Goal: Communication & Community: Answer question/provide support

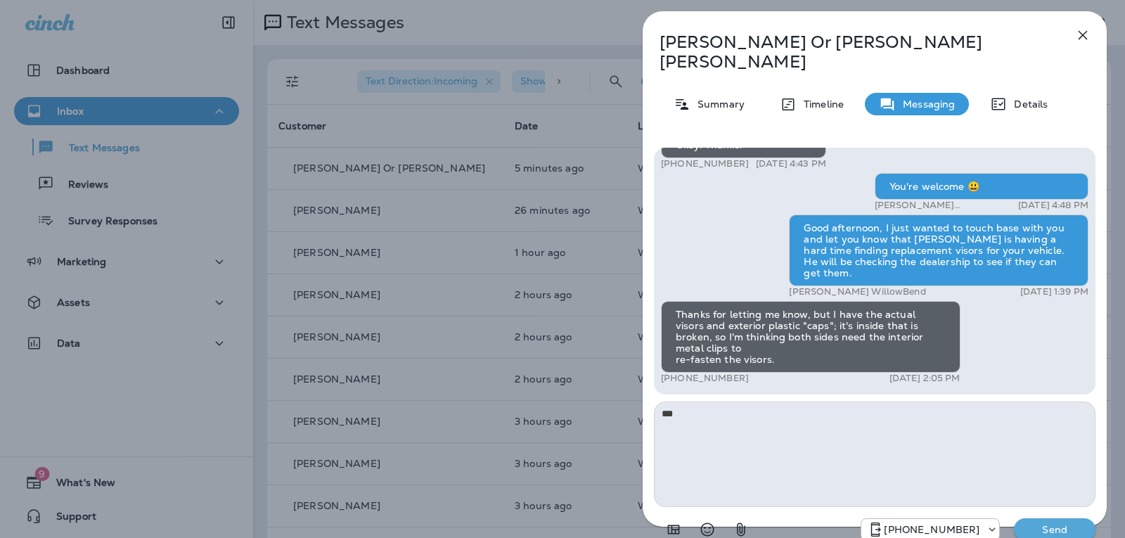
click at [677, 401] on textarea "**" at bounding box center [874, 453] width 441 height 105
type textarea "*"
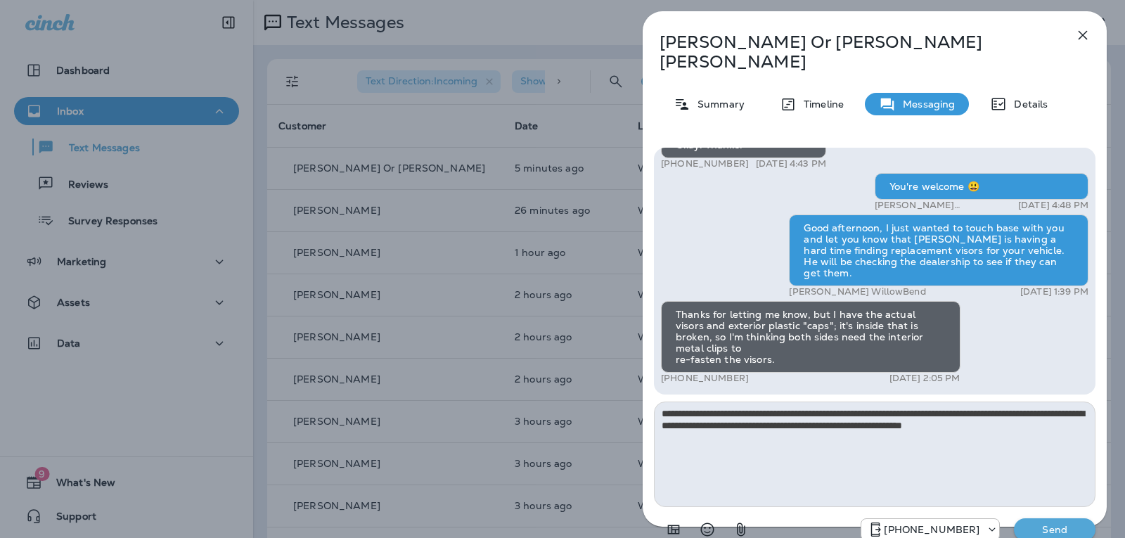
drag, startPoint x: 842, startPoint y: 407, endPoint x: 835, endPoint y: 406, distance: 7.2
click at [835, 406] on textarea "**********" at bounding box center [874, 453] width 441 height 105
type textarea "**********"
click at [1034, 523] on p "Send" at bounding box center [1054, 529] width 59 height 13
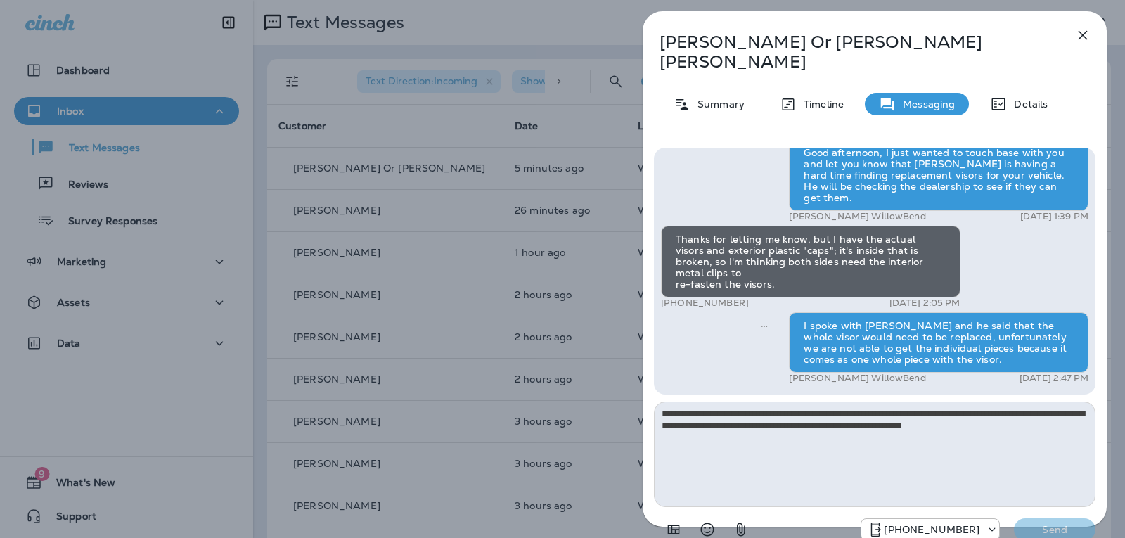
click at [1082, 36] on icon "button" at bounding box center [1082, 35] width 9 height 9
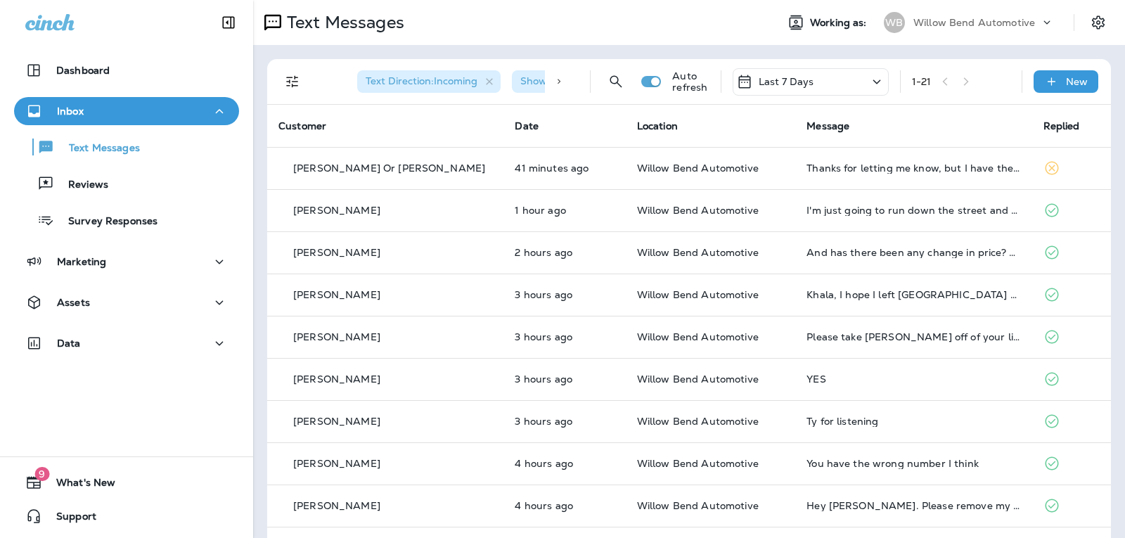
click at [774, 86] on p "Last 7 Days" at bounding box center [786, 81] width 56 height 11
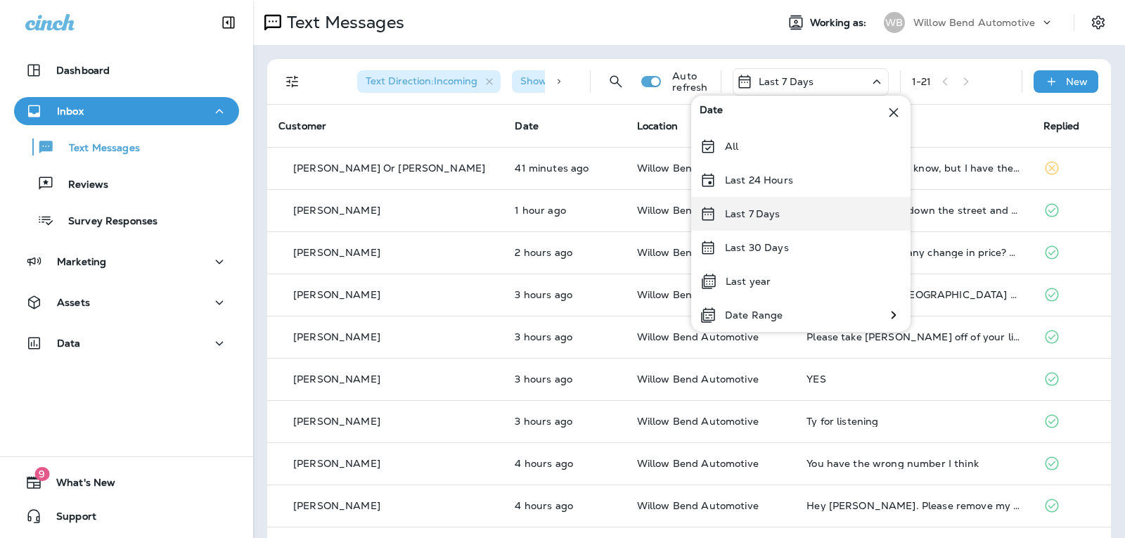
click at [777, 208] on p "Last 7 Days" at bounding box center [753, 213] width 56 height 11
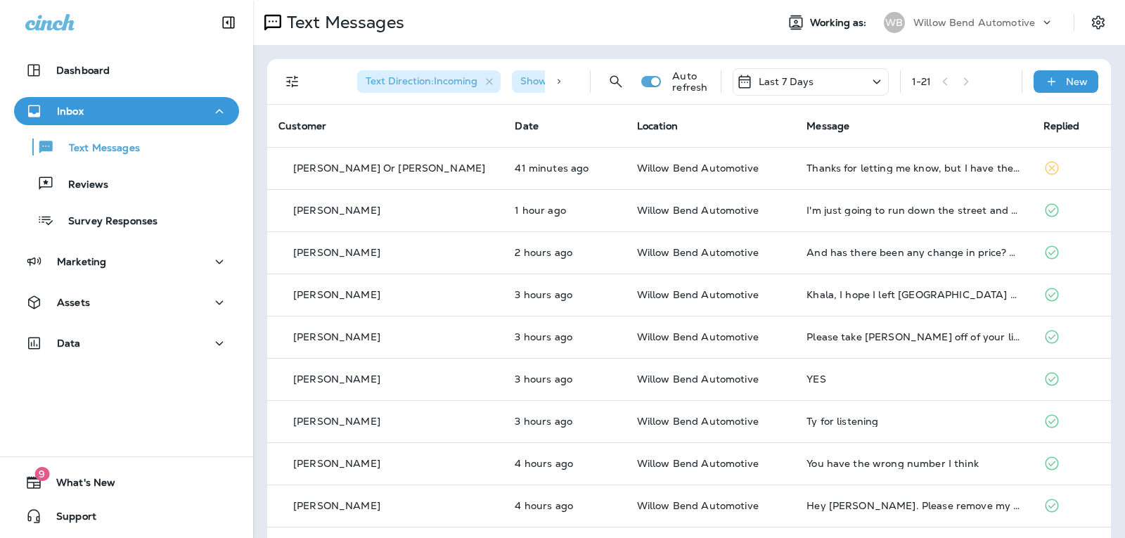
click at [810, 76] on div "Last 7 Days" at bounding box center [810, 81] width 156 height 27
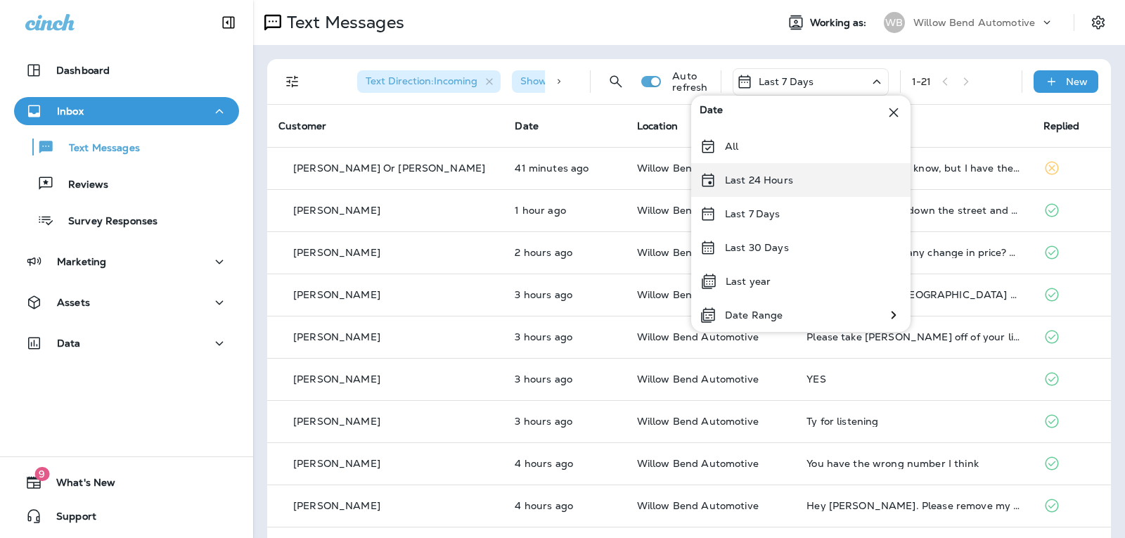
click at [787, 176] on p "Last 24 Hours" at bounding box center [759, 179] width 68 height 11
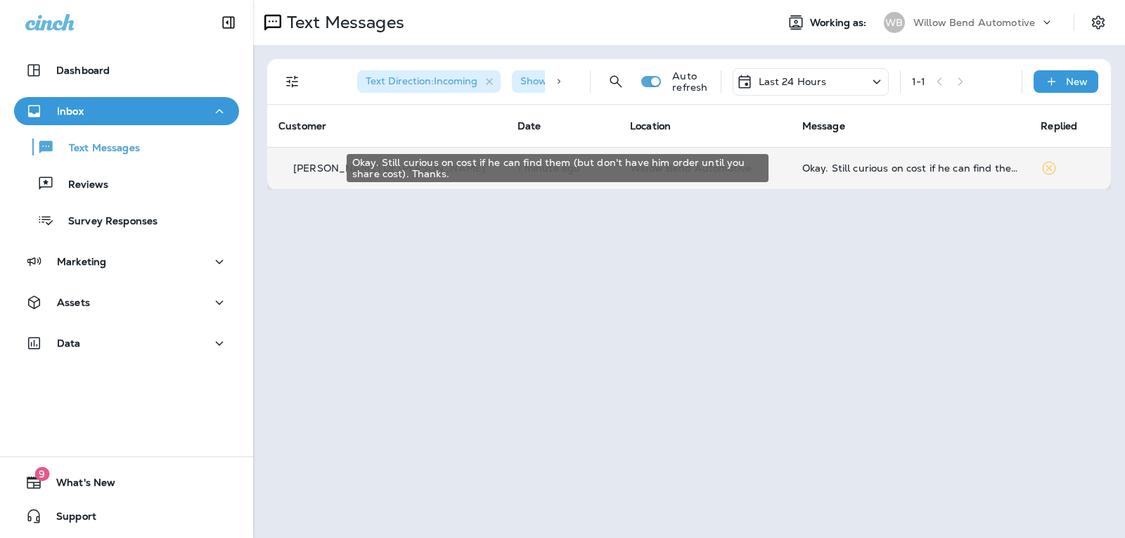
click at [881, 167] on div "Okay. Still curious on cost if he can find them (but don't have him order until…" at bounding box center [910, 167] width 216 height 11
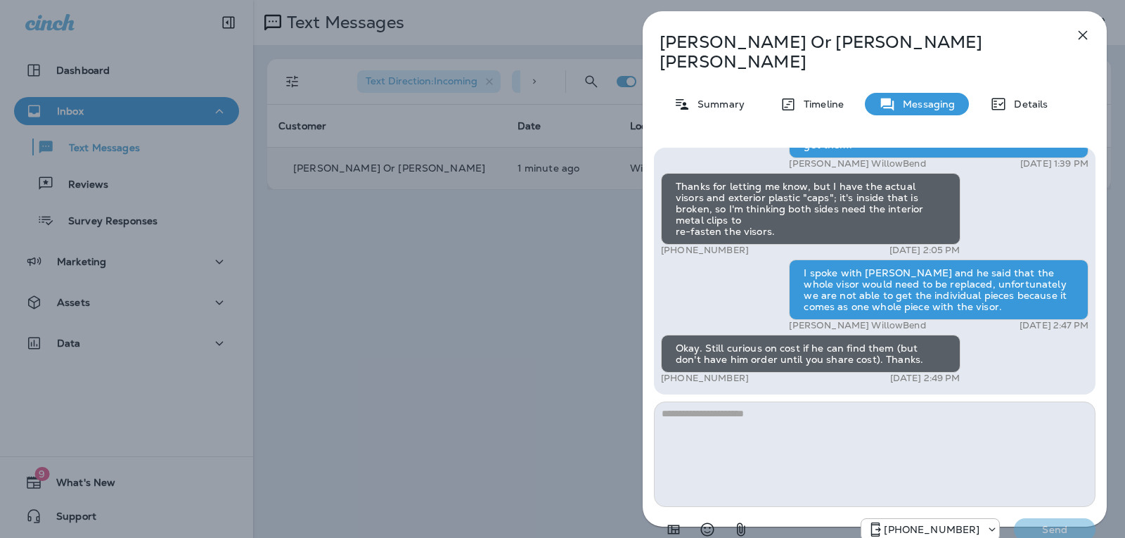
click at [751, 401] on textarea at bounding box center [874, 453] width 441 height 105
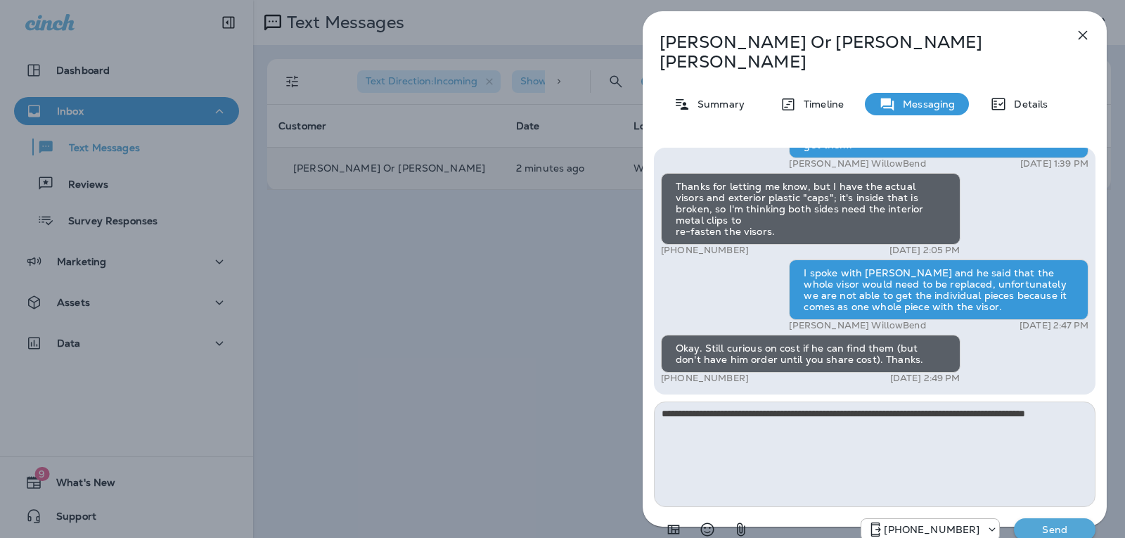
type textarea "**********"
click at [1055, 523] on p "Send" at bounding box center [1054, 529] width 59 height 13
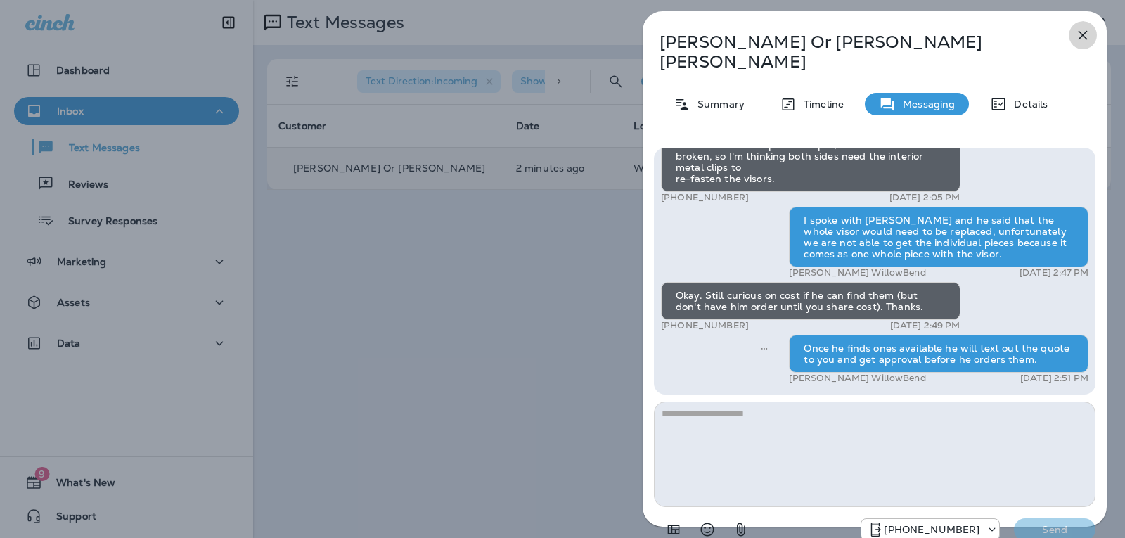
click at [1088, 30] on icon "button" at bounding box center [1082, 35] width 17 height 17
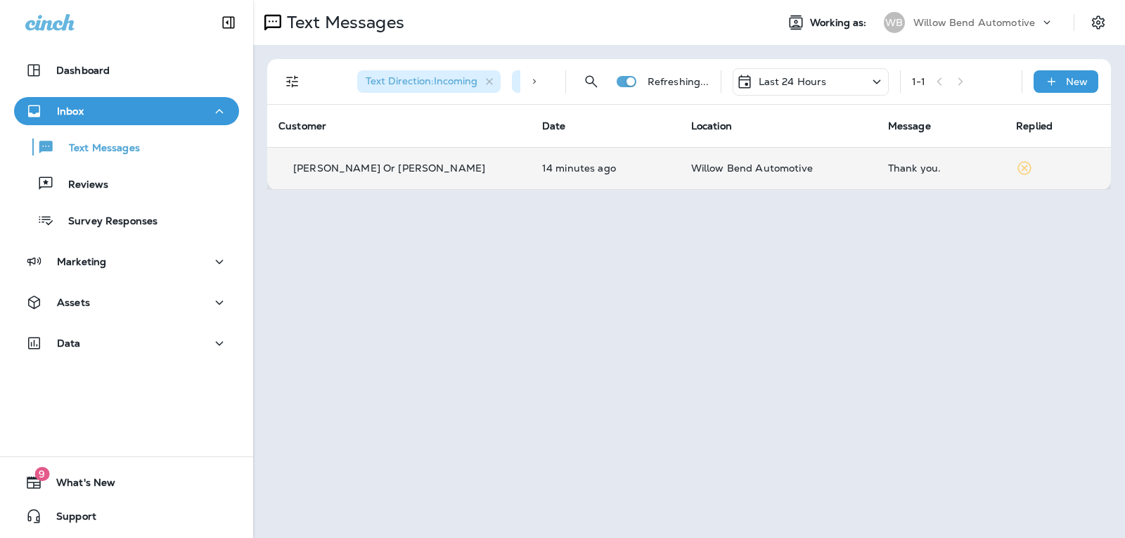
click at [877, 170] on td "Thank you." at bounding box center [941, 168] width 128 height 42
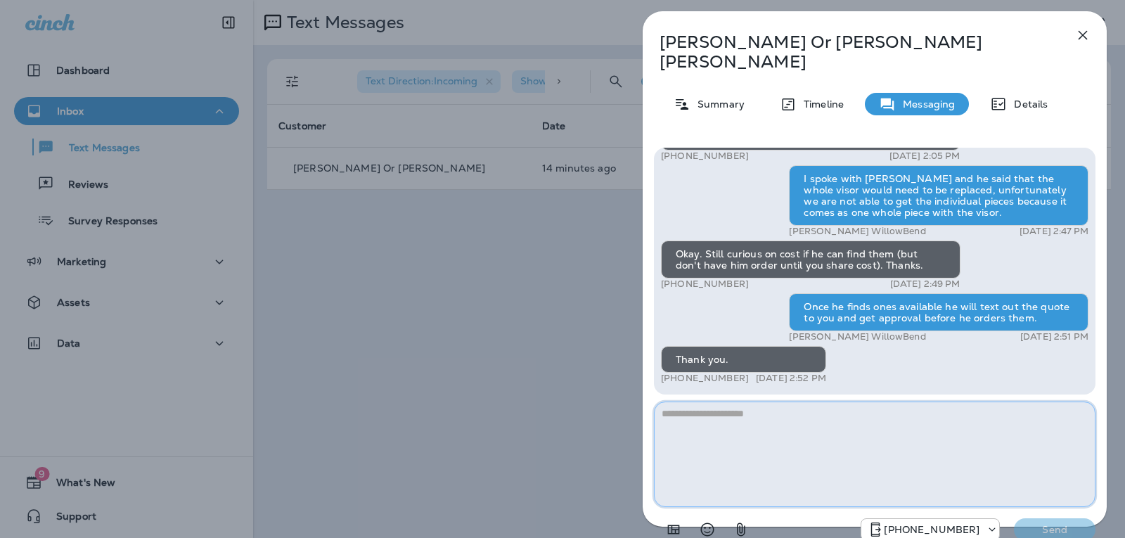
click at [753, 401] on textarea at bounding box center [874, 453] width 441 height 105
type textarea "**********"
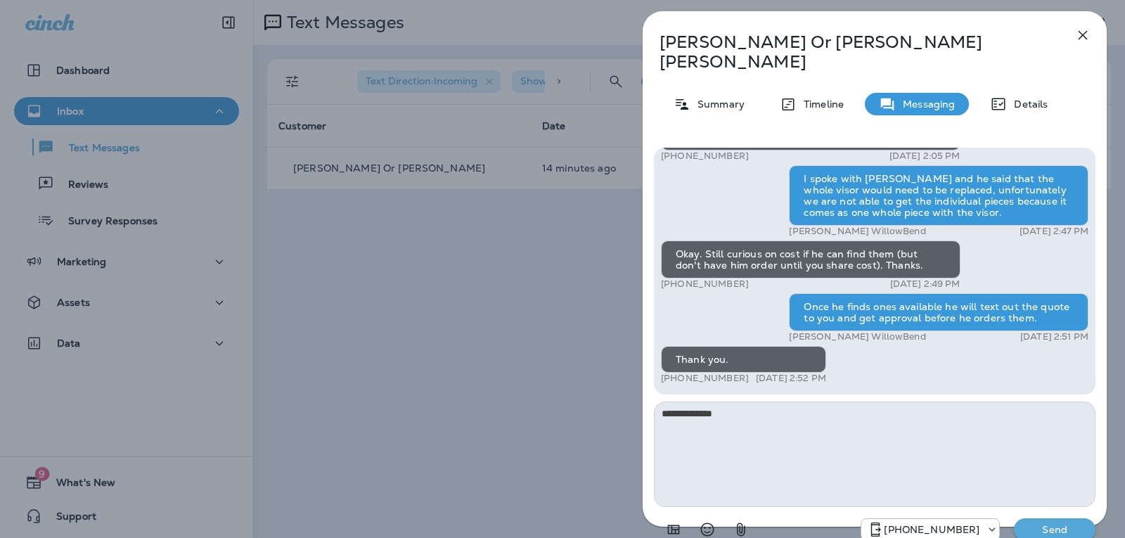
click at [1071, 523] on p "Send" at bounding box center [1054, 529] width 59 height 13
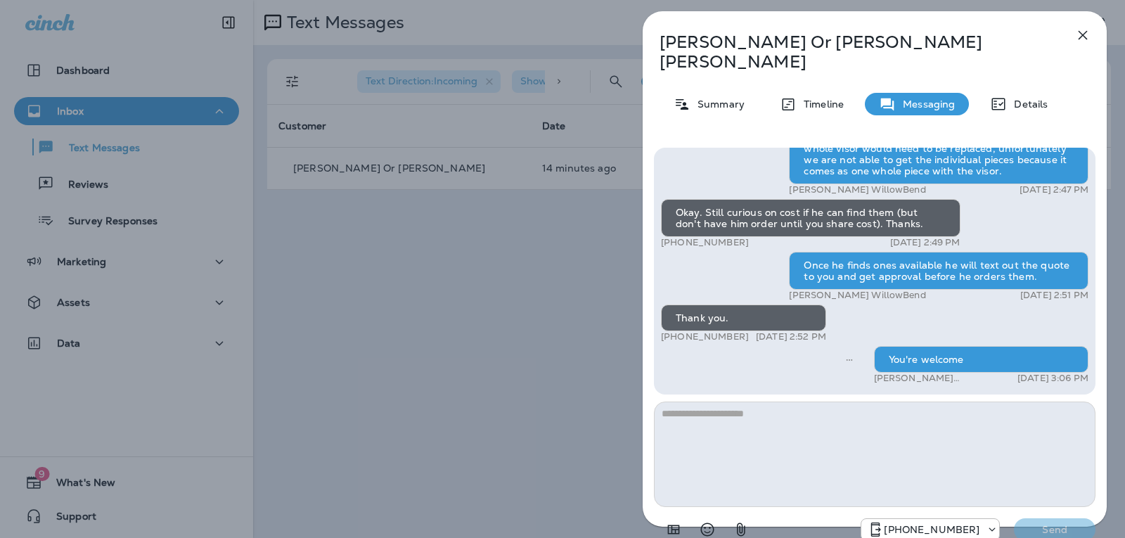
click at [1068, 34] on div "[PERSON_NAME] Or [PERSON_NAME] Summary Timeline Messaging Details Hello [PERSON…" at bounding box center [874, 282] width 464 height 543
click at [1084, 37] on icon "button" at bounding box center [1082, 35] width 9 height 9
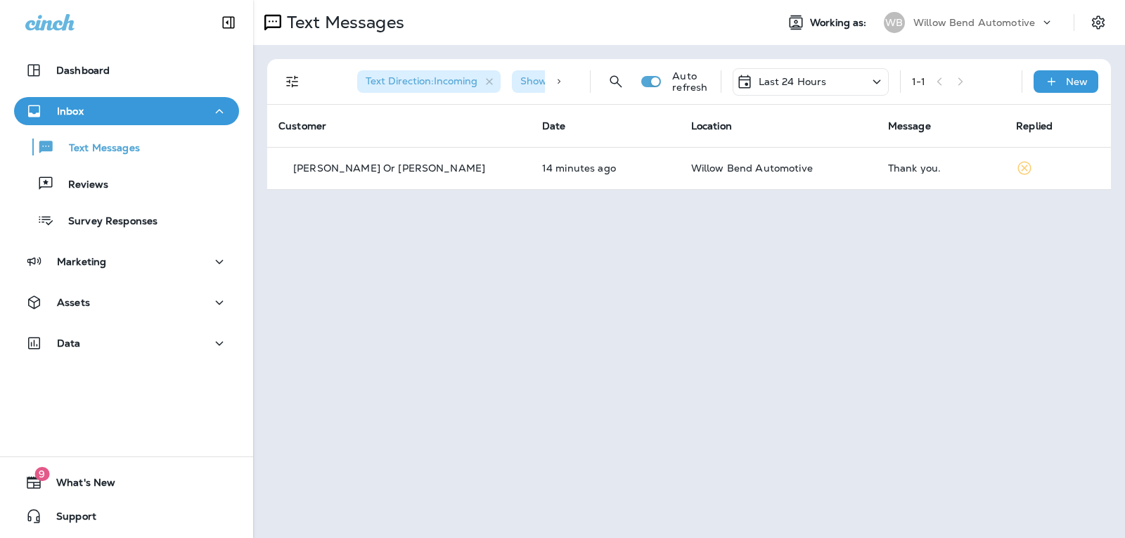
click at [793, 75] on div "Last 24 Hours" at bounding box center [781, 81] width 91 height 17
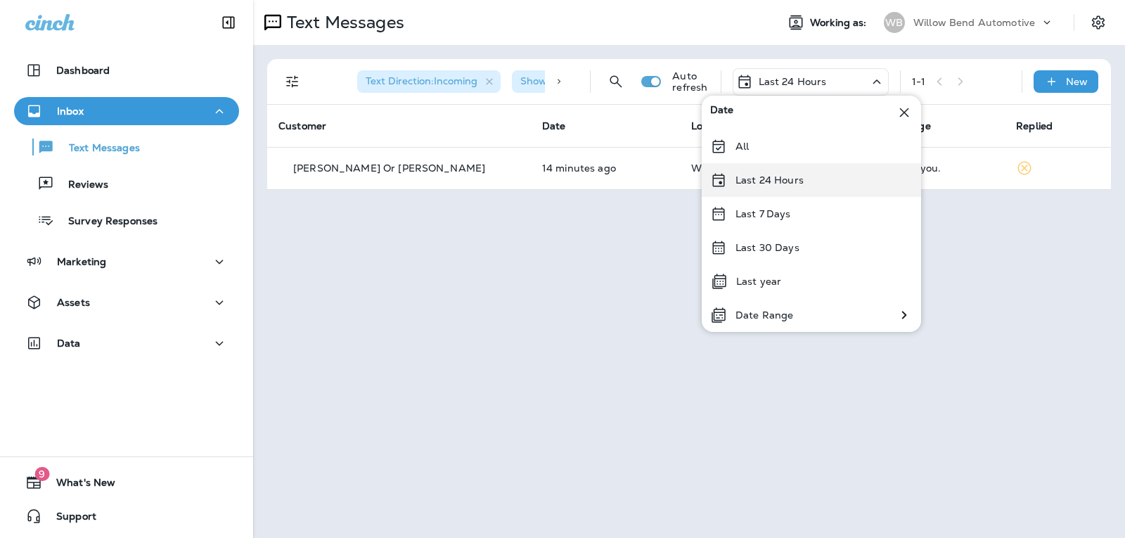
click at [799, 176] on p "Last 24 Hours" at bounding box center [769, 179] width 68 height 11
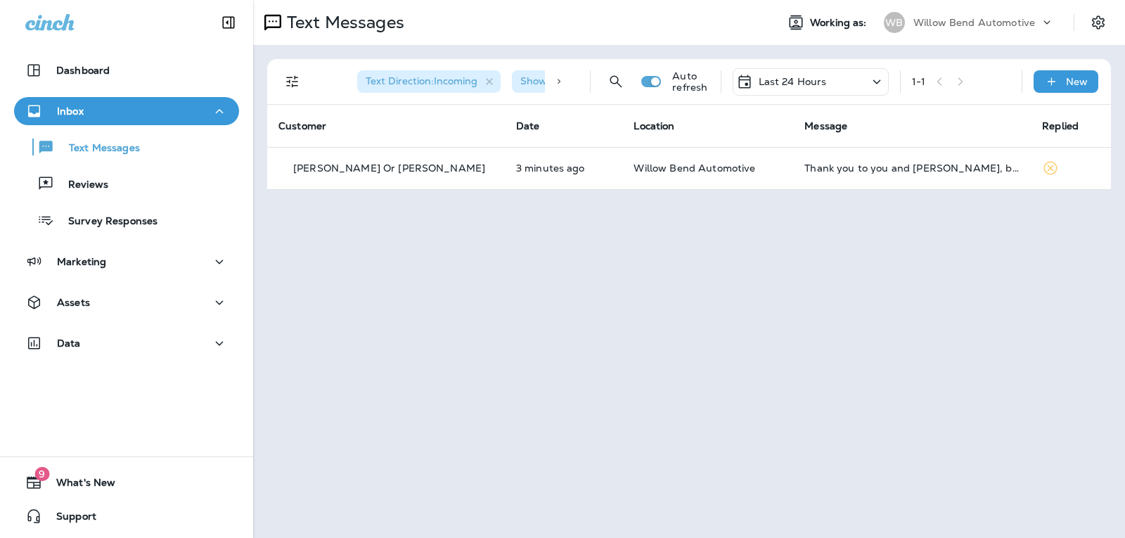
click at [832, 76] on div "Last 24 Hours" at bounding box center [810, 81] width 156 height 27
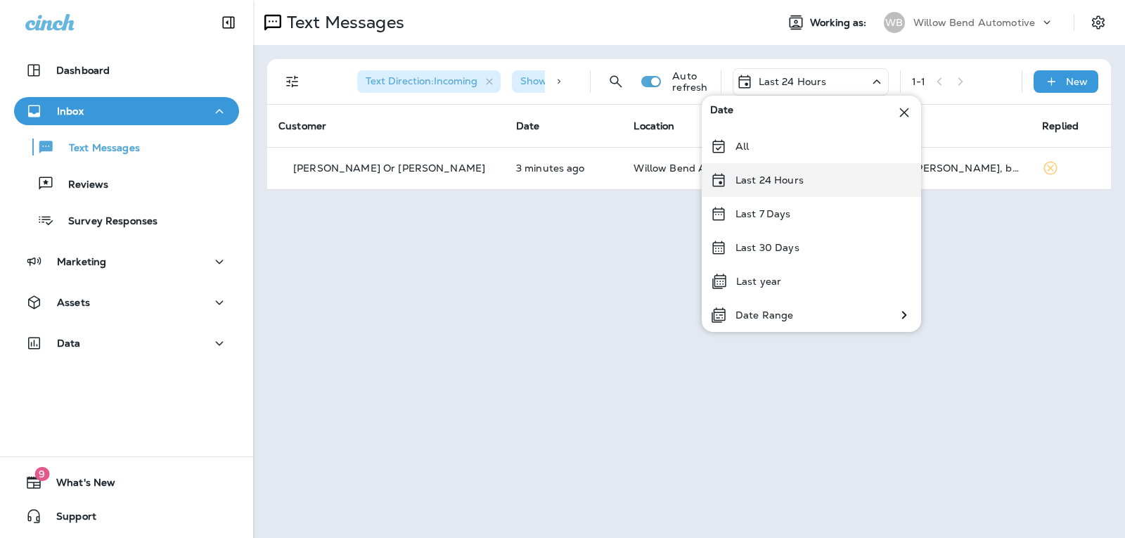
click at [842, 183] on div "Last 24 Hours" at bounding box center [810, 180] width 219 height 34
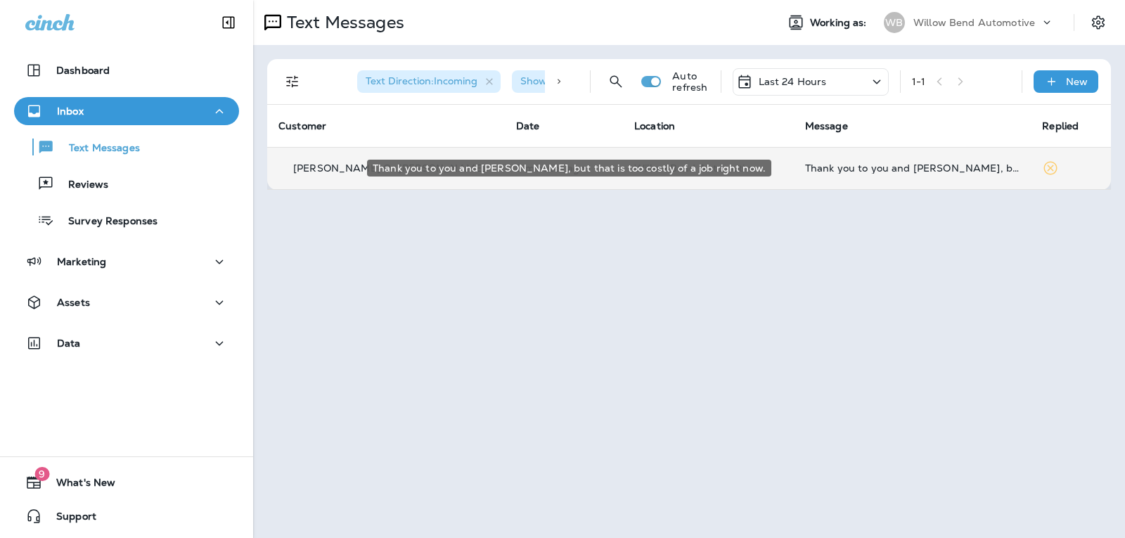
click at [918, 172] on div "Thank you to you and [PERSON_NAME], but that is too costly of a job right now." at bounding box center [912, 167] width 215 height 11
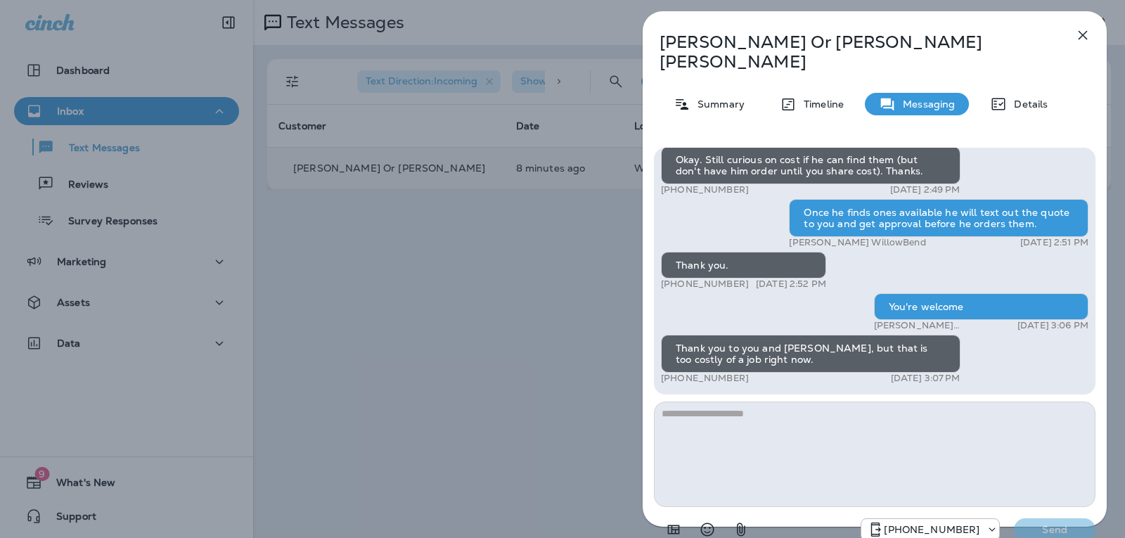
click at [723, 401] on textarea at bounding box center [874, 453] width 441 height 105
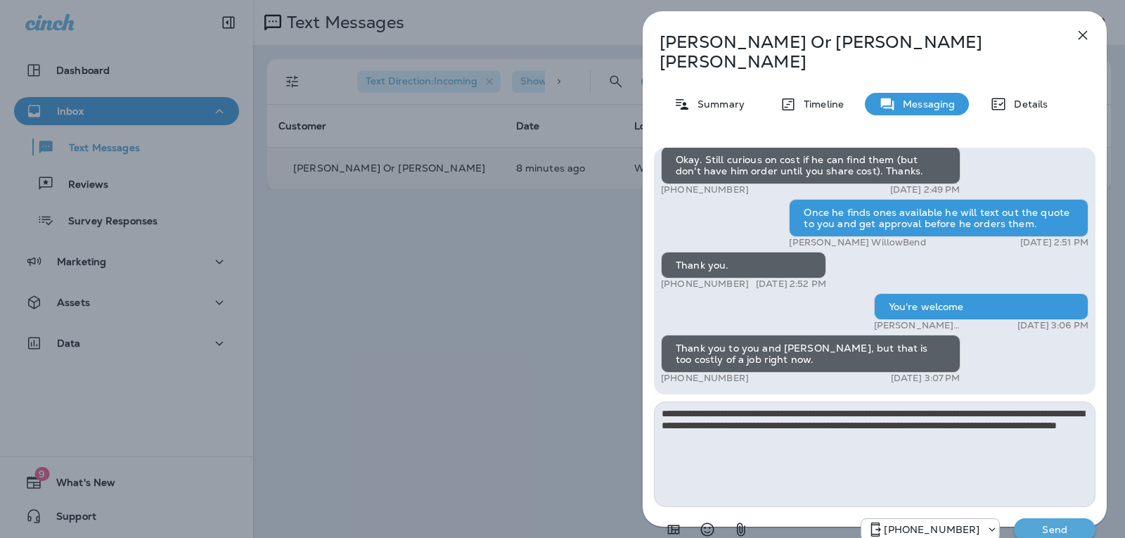
type textarea "**********"
click at [1061, 523] on p "Send" at bounding box center [1054, 529] width 59 height 13
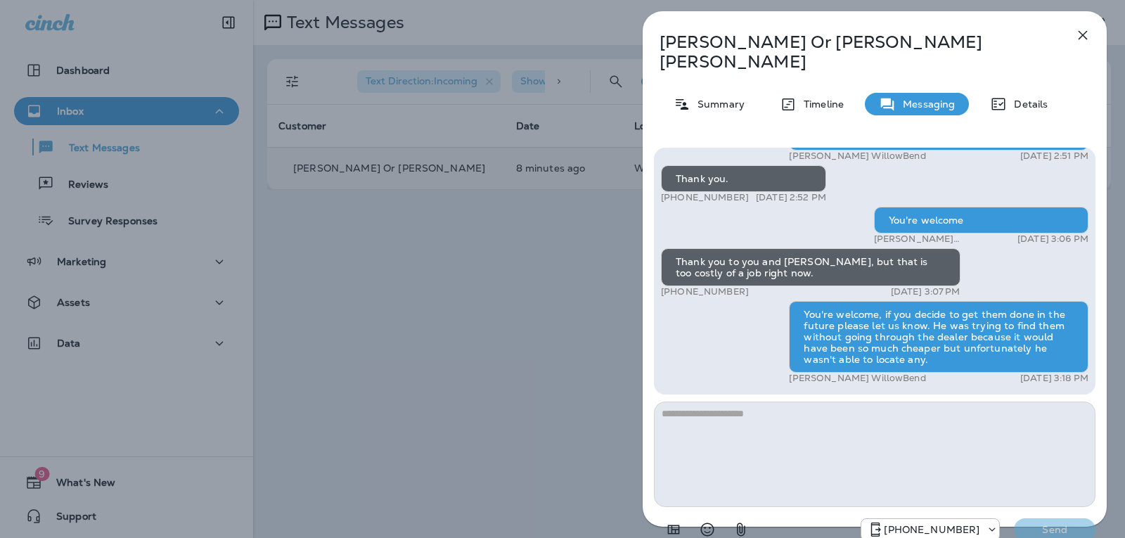
click at [1085, 34] on icon "button" at bounding box center [1082, 35] width 17 height 17
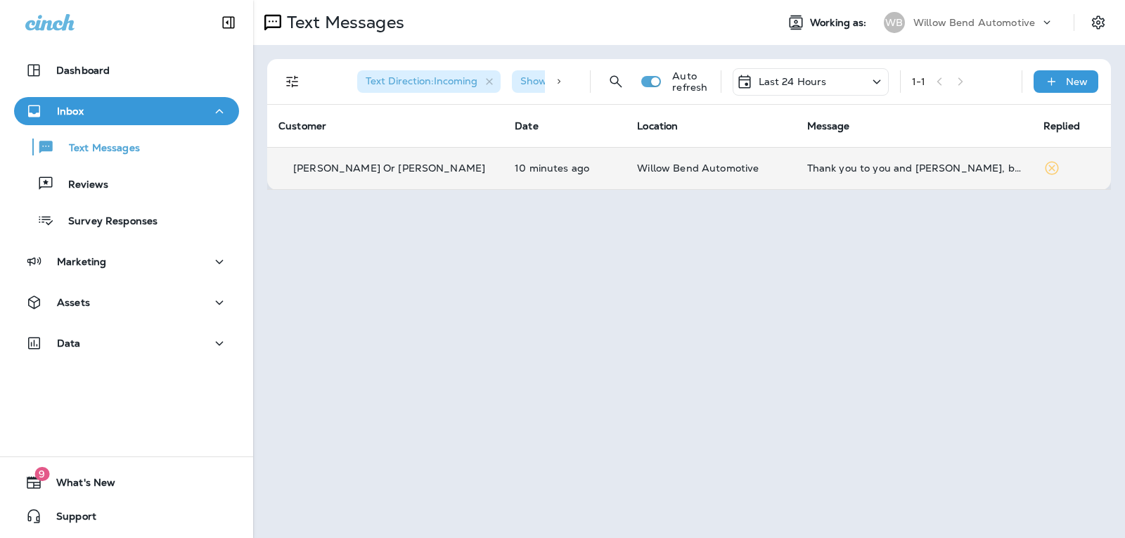
click at [834, 82] on div "Last 24 Hours" at bounding box center [810, 81] width 156 height 27
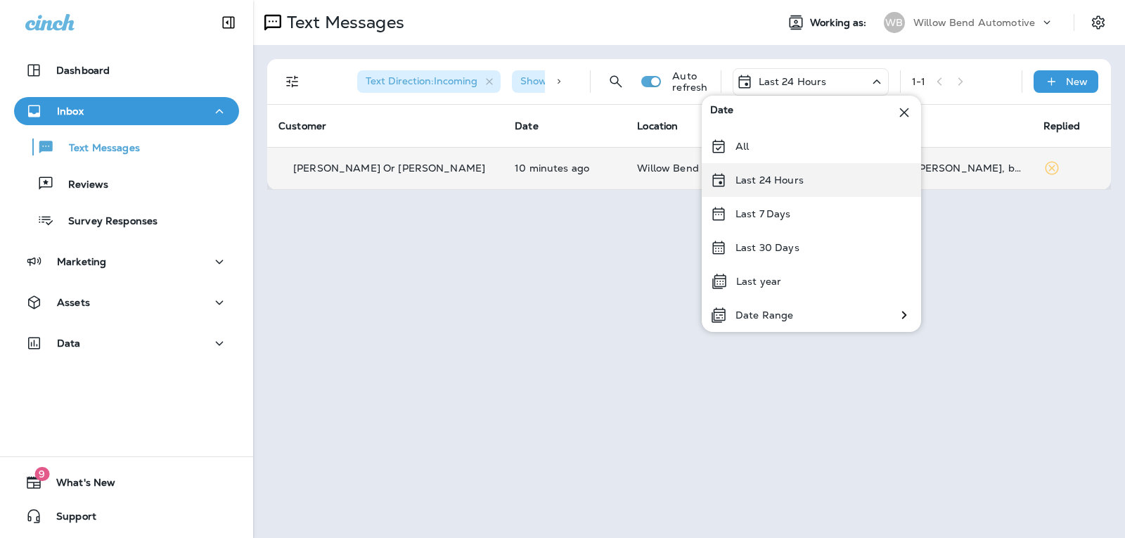
click at [786, 182] on p "Last 24 Hours" at bounding box center [769, 179] width 68 height 11
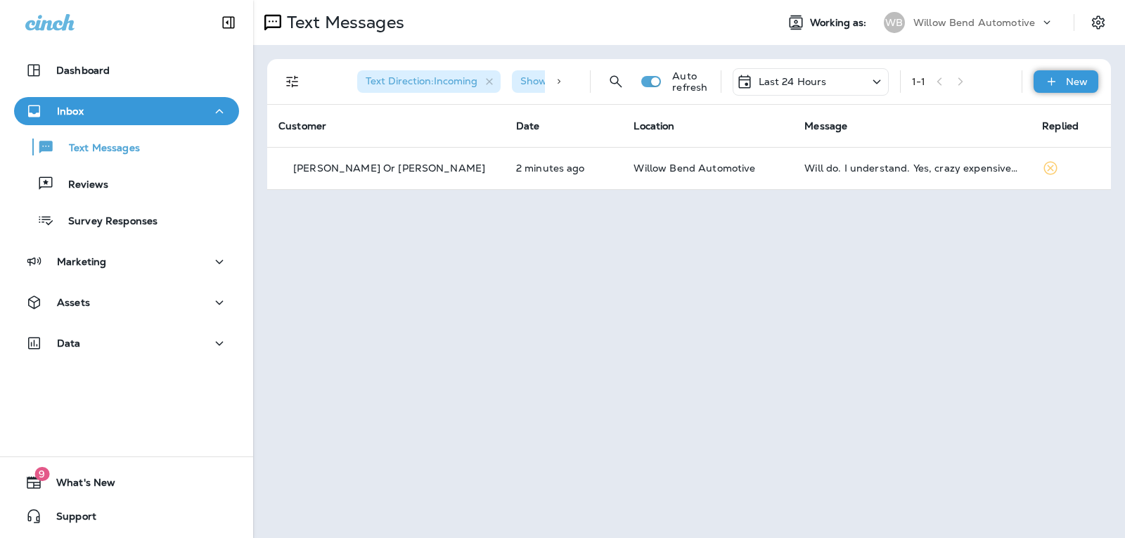
click at [1050, 76] on icon at bounding box center [1051, 82] width 15 height 14
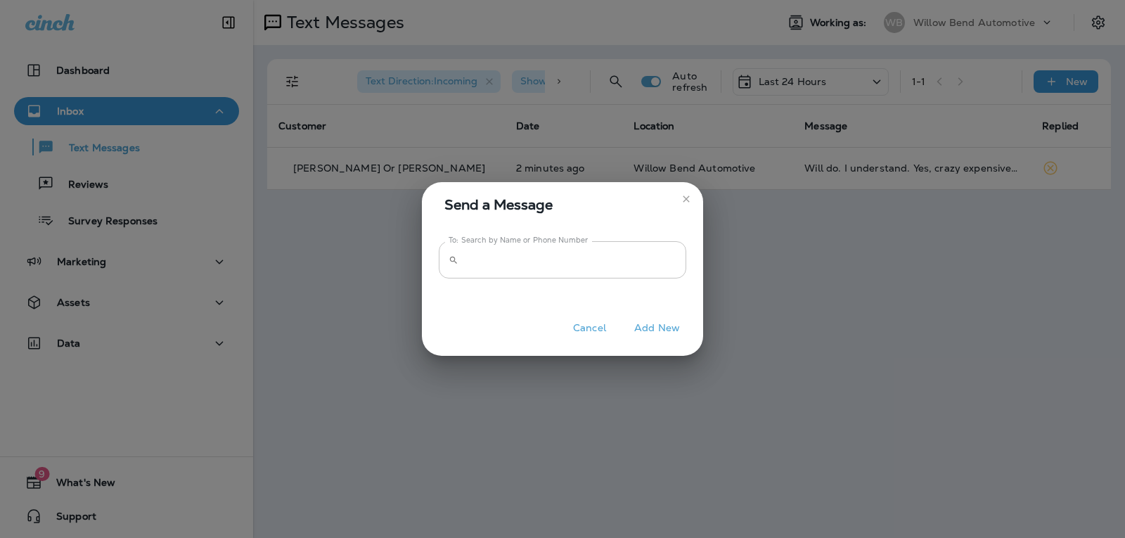
click at [556, 257] on input "To: Search by Name or Phone Number" at bounding box center [575, 259] width 222 height 37
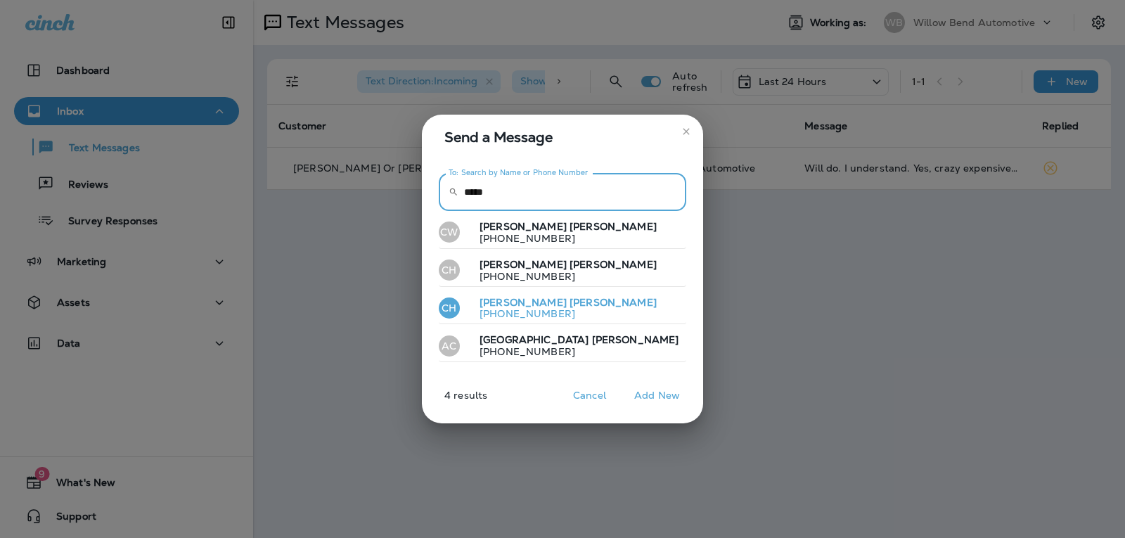
type input "*****"
click at [589, 302] on button "CH [PERSON_NAME] [PHONE_NUMBER]" at bounding box center [562, 308] width 247 height 32
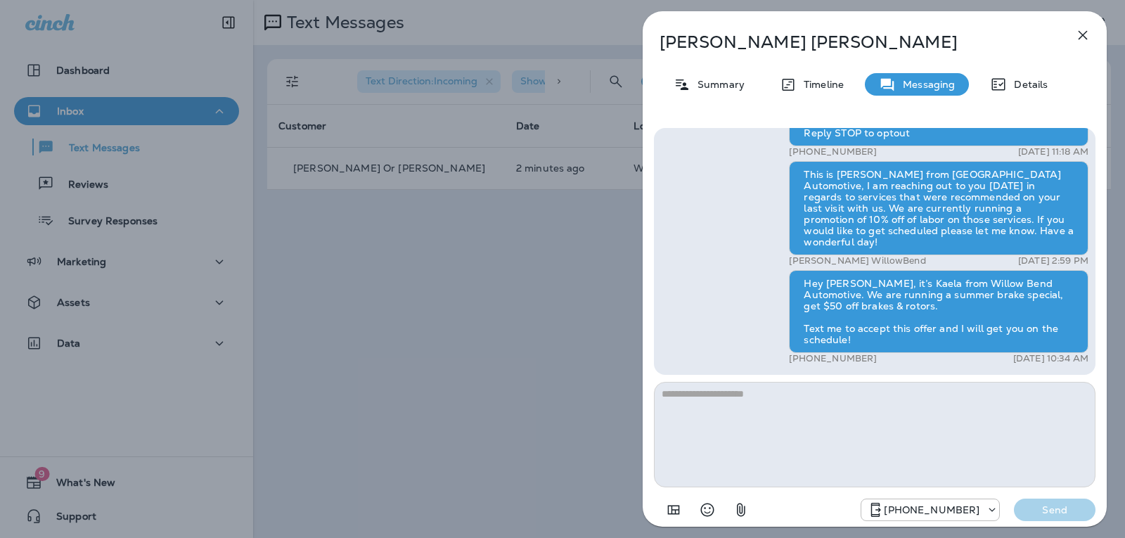
click at [1085, 27] on icon "button" at bounding box center [1082, 35] width 17 height 17
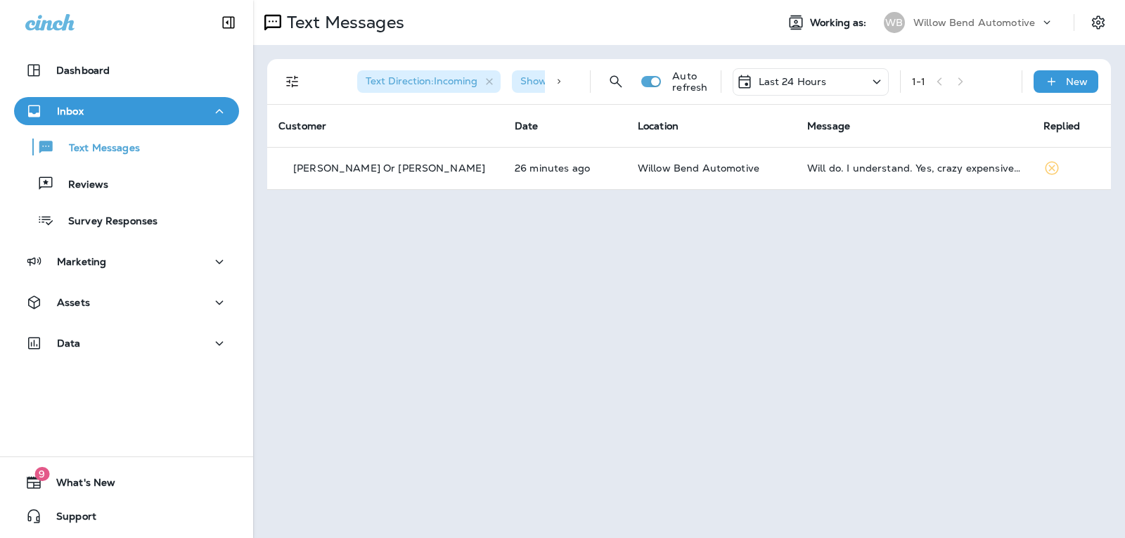
click at [808, 84] on p "Last 24 Hours" at bounding box center [792, 81] width 68 height 11
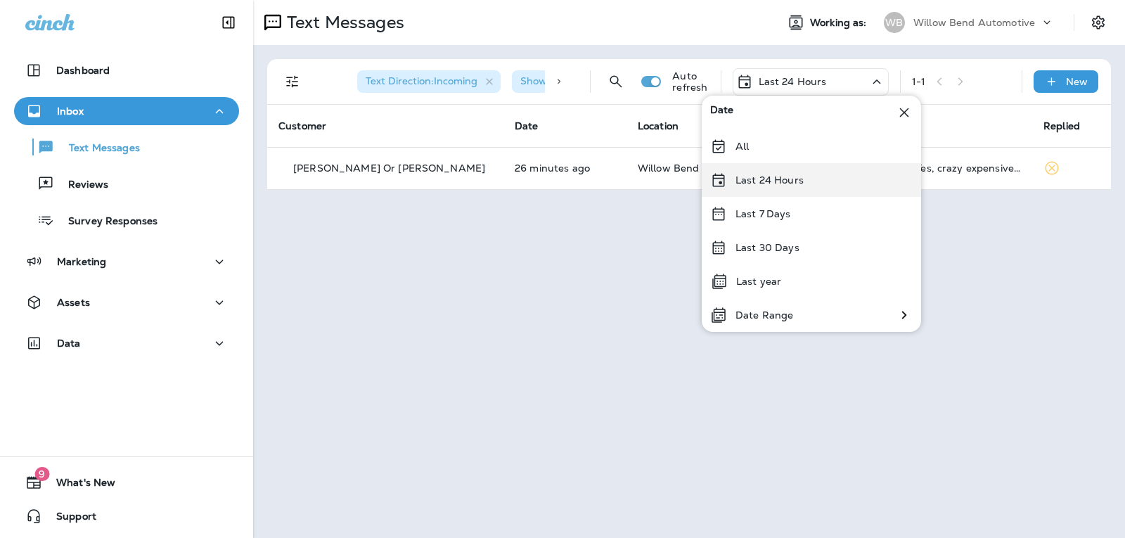
click at [808, 182] on div "Last 24 Hours" at bounding box center [810, 180] width 219 height 34
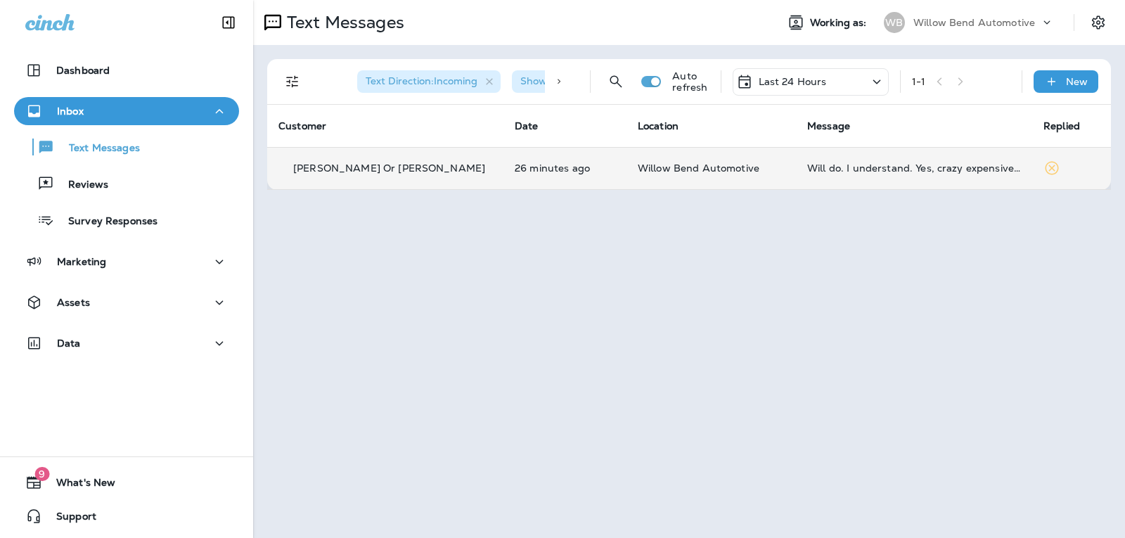
click at [968, 166] on div "Will do. I understand. Yes, crazy expensive through Ford." at bounding box center [914, 167] width 214 height 11
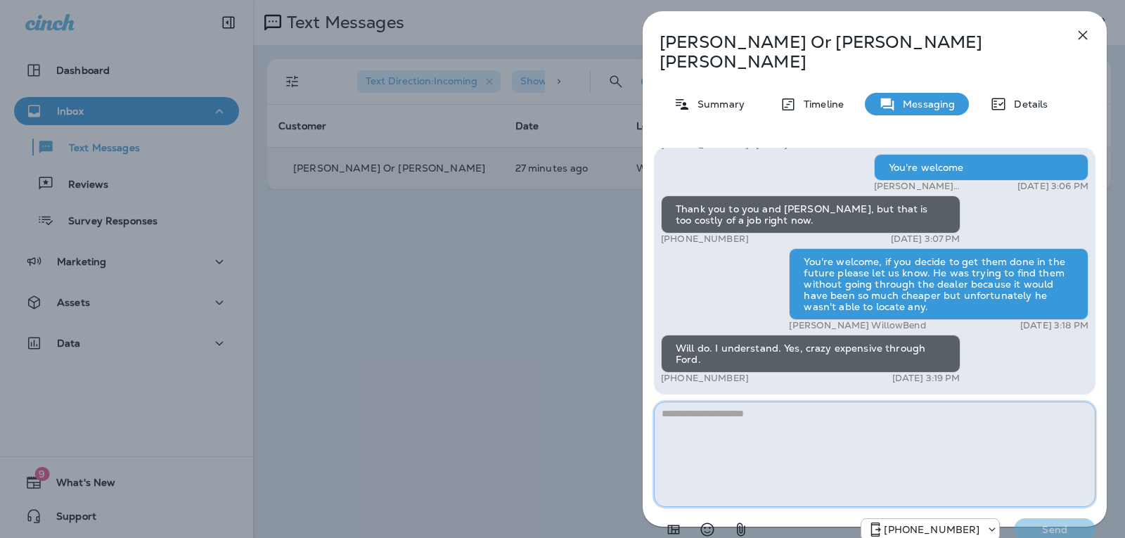
click at [727, 406] on textarea at bounding box center [874, 453] width 441 height 105
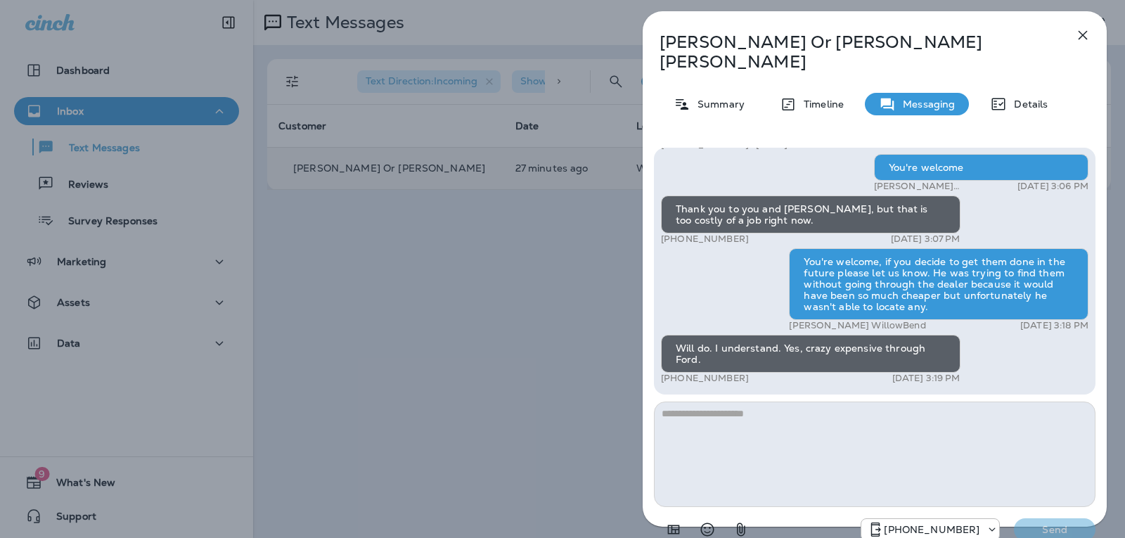
click at [1079, 37] on icon "button" at bounding box center [1082, 35] width 17 height 17
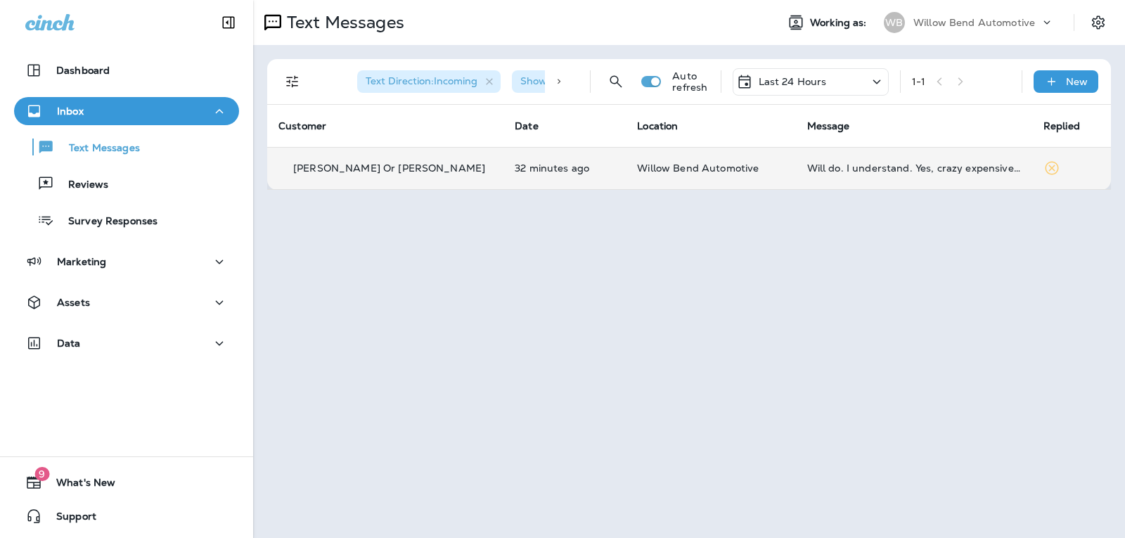
click at [791, 81] on p "Last 24 Hours" at bounding box center [792, 81] width 68 height 11
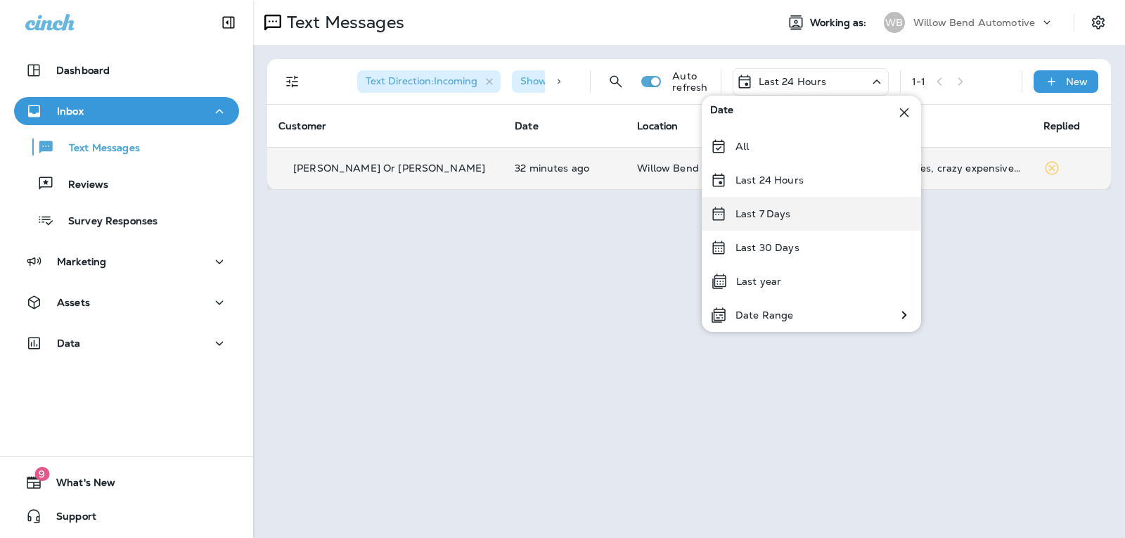
click at [812, 219] on div "Last 7 Days" at bounding box center [810, 214] width 219 height 34
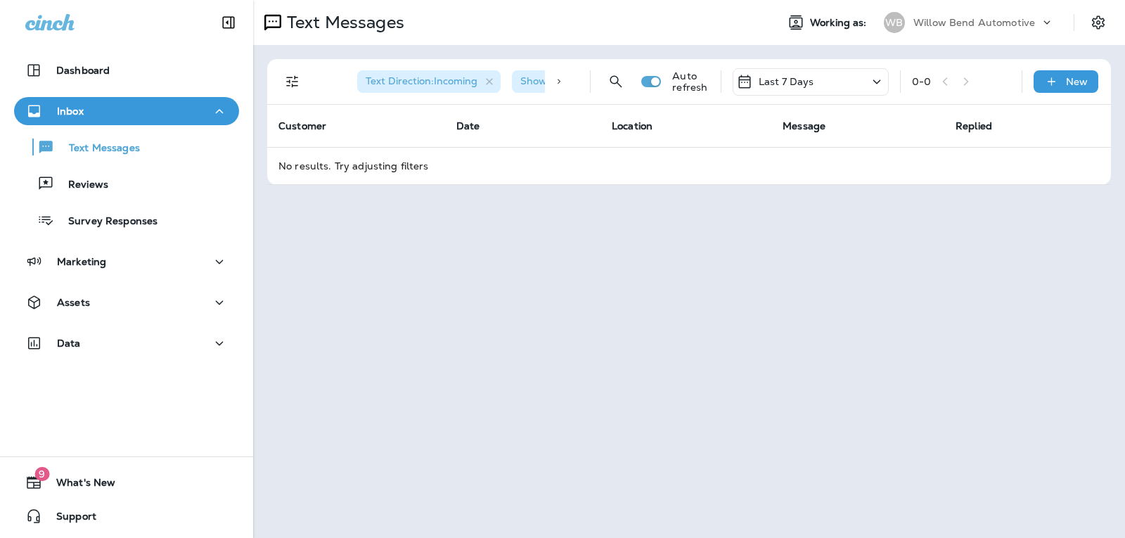
click at [791, 81] on p "Last 7 Days" at bounding box center [786, 81] width 56 height 11
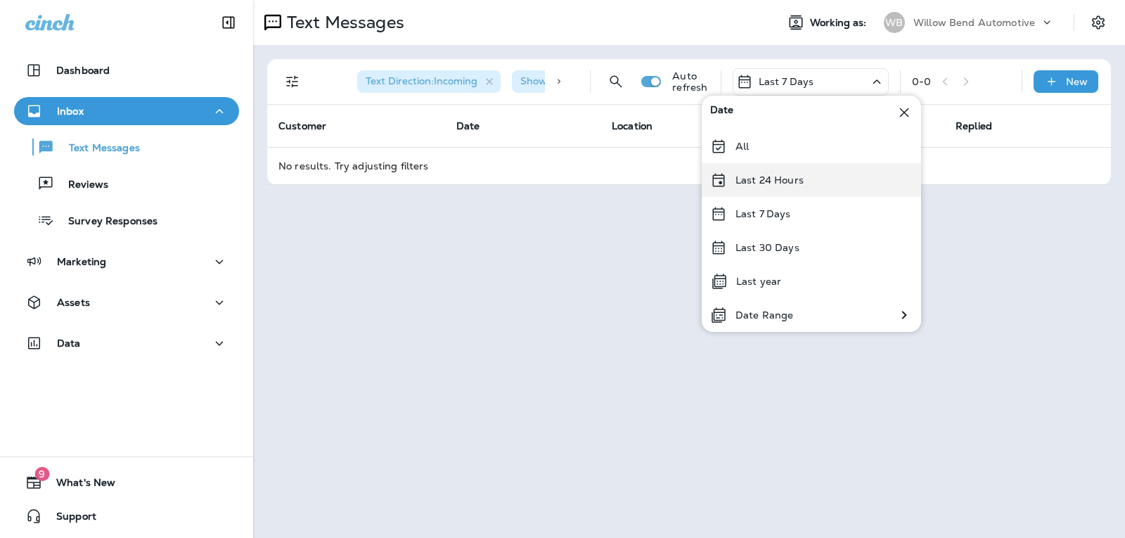
click at [802, 178] on div "Last 24 Hours" at bounding box center [810, 180] width 219 height 34
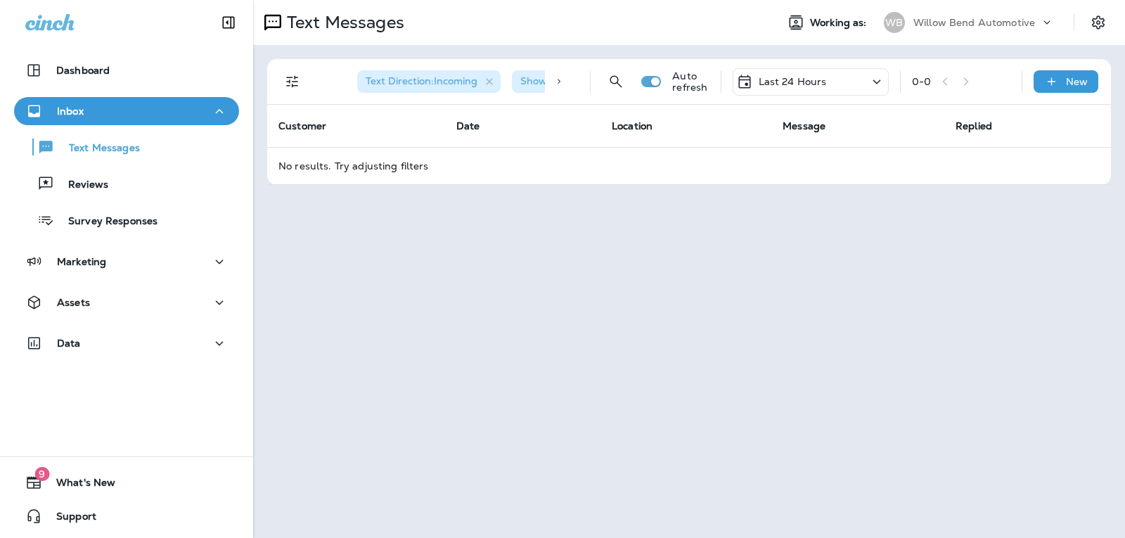
click at [811, 71] on div "Last 24 Hours" at bounding box center [810, 81] width 156 height 27
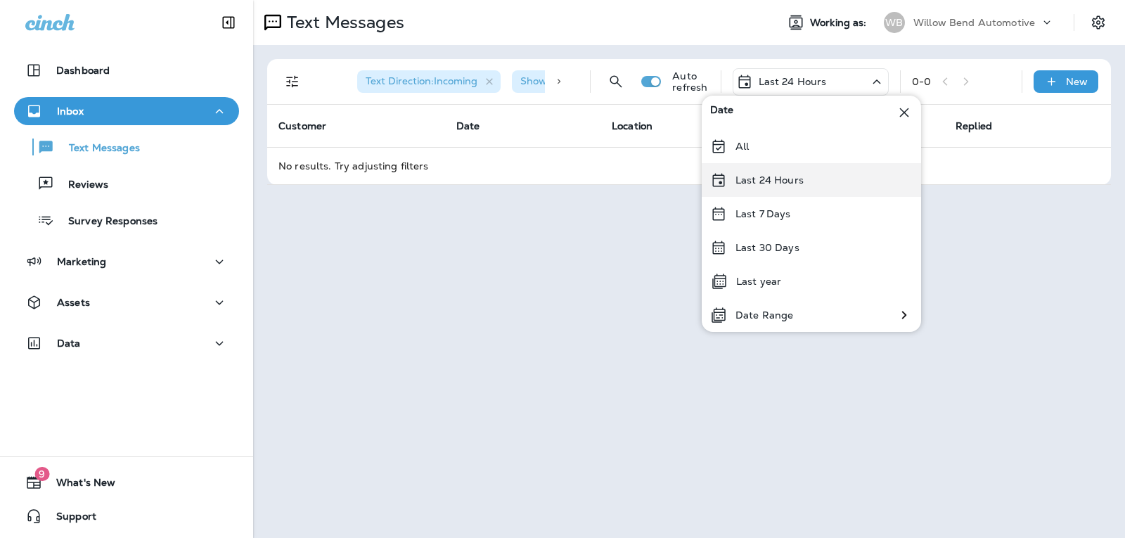
click at [816, 178] on div "Last 24 Hours" at bounding box center [810, 180] width 219 height 34
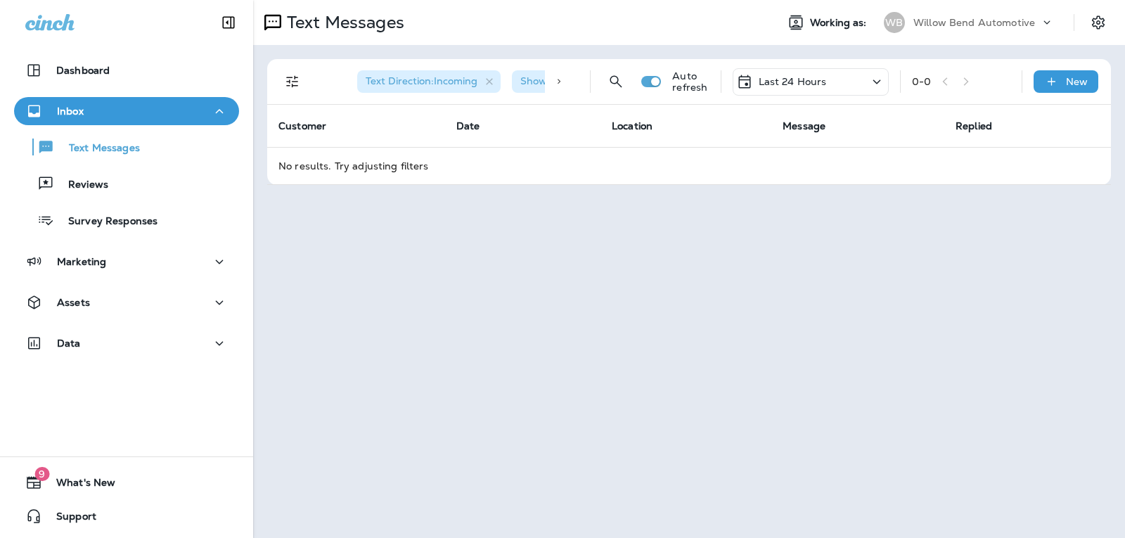
click at [800, 91] on div "Last 24 Hours" at bounding box center [810, 81] width 156 height 27
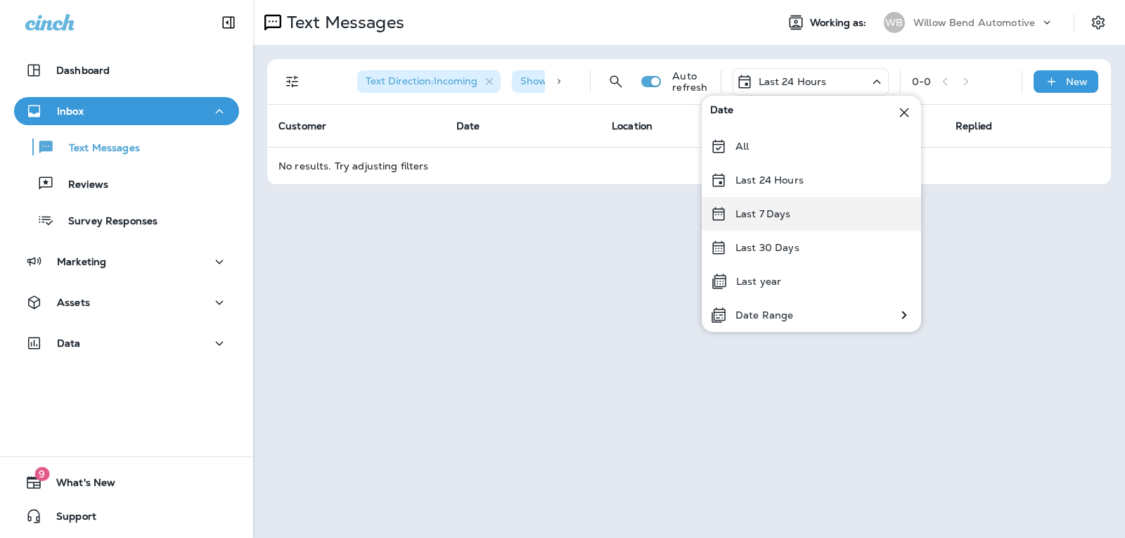
click at [803, 212] on div "Last 7 Days" at bounding box center [810, 214] width 219 height 34
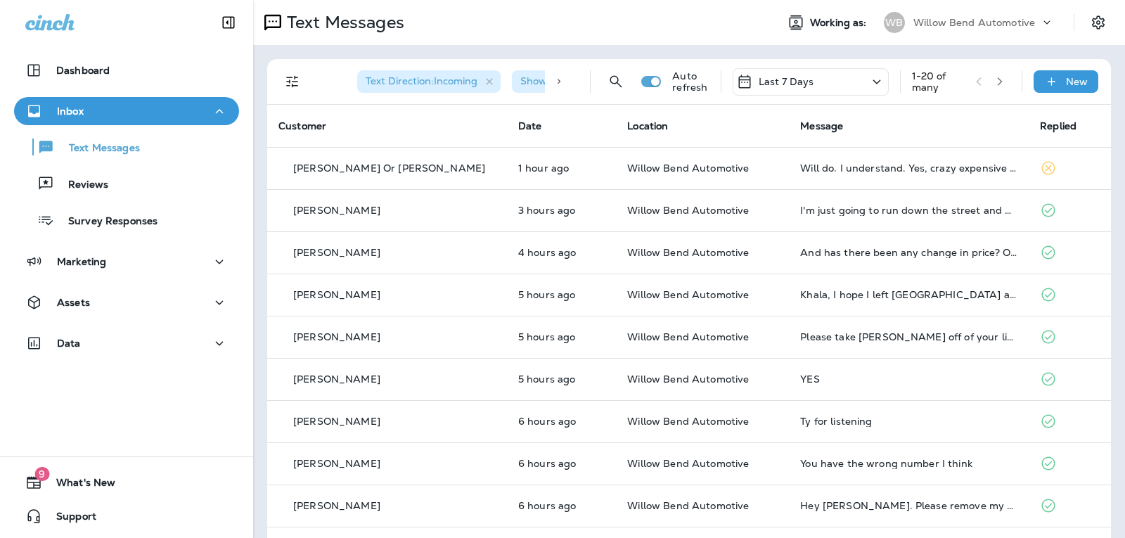
click at [777, 82] on p "Last 7 Days" at bounding box center [786, 81] width 56 height 11
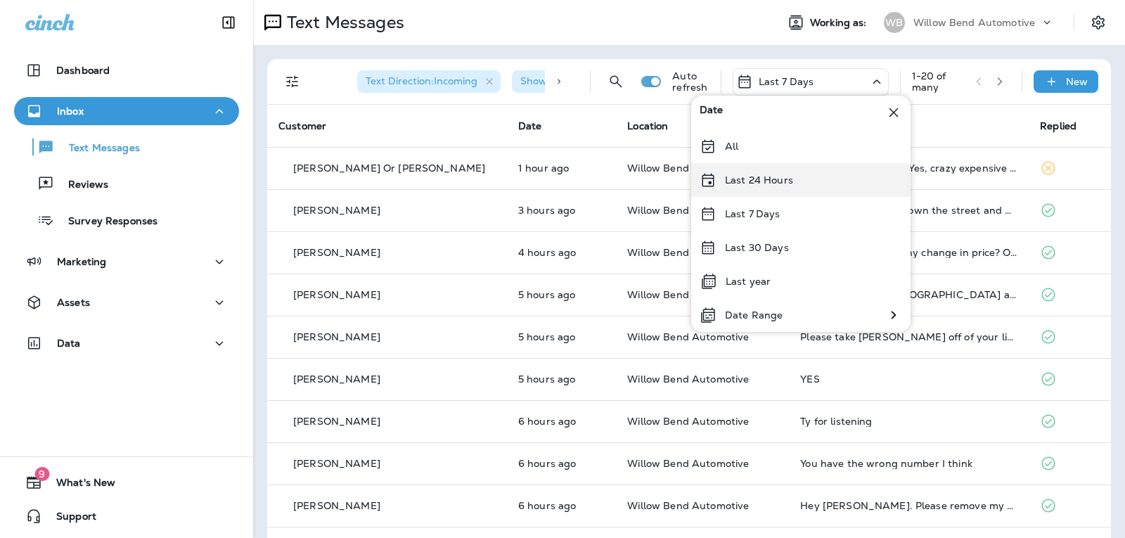
click at [768, 183] on p "Last 24 Hours" at bounding box center [759, 179] width 68 height 11
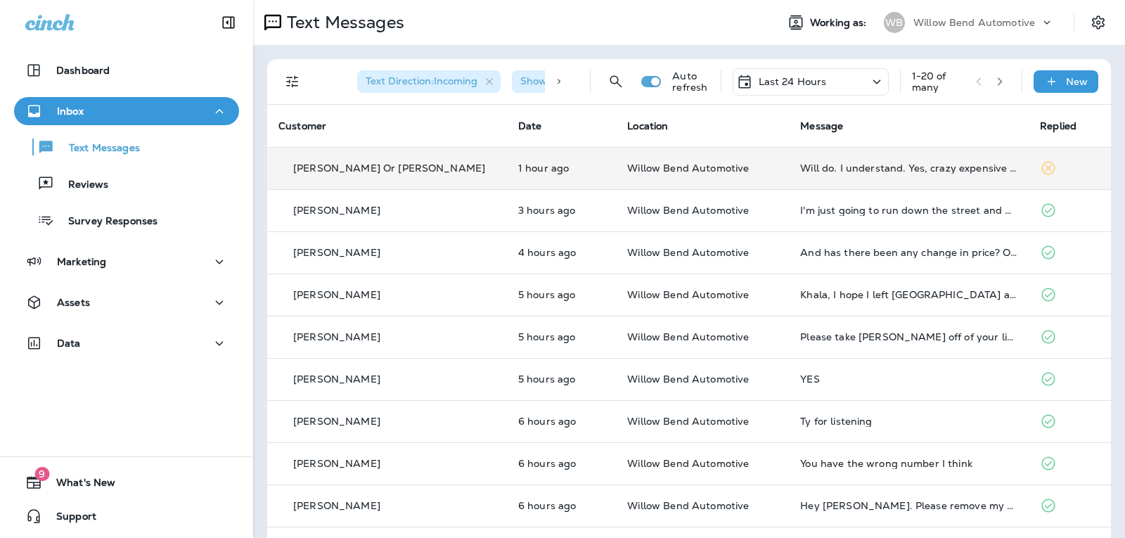
click at [906, 161] on td "Will do. I understand. Yes, crazy expensive through Ford." at bounding box center [909, 168] width 240 height 42
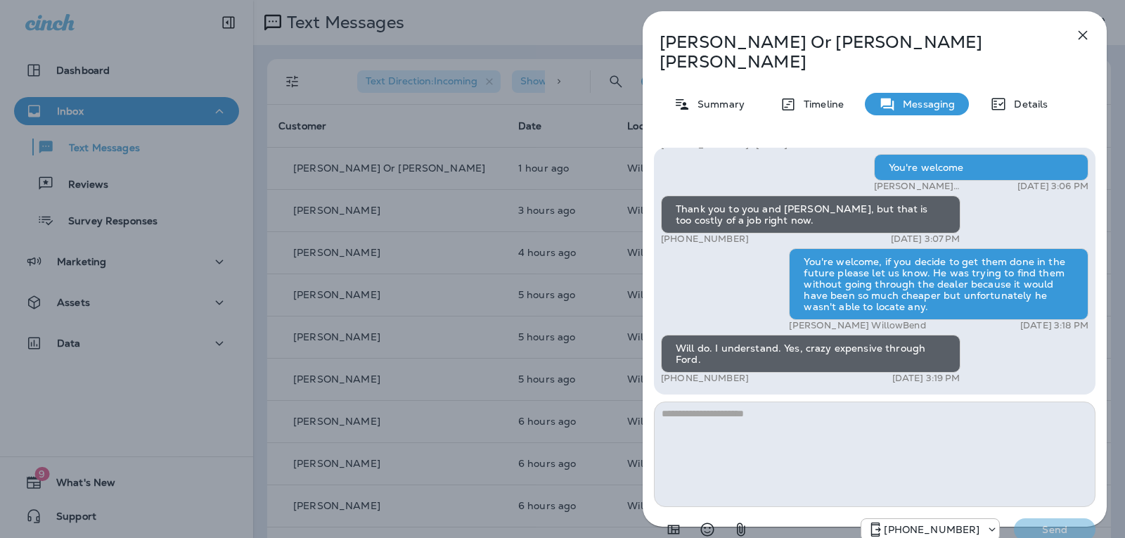
click at [765, 401] on textarea at bounding box center [874, 453] width 441 height 105
type textarea "*"
type textarea "**********"
drag, startPoint x: 788, startPoint y: 399, endPoint x: 603, endPoint y: 392, distance: 185.0
click at [603, 392] on div "[PERSON_NAME] Or [PERSON_NAME] Summary Timeline Messaging Details Hello [PERSON…" at bounding box center [562, 269] width 1125 height 538
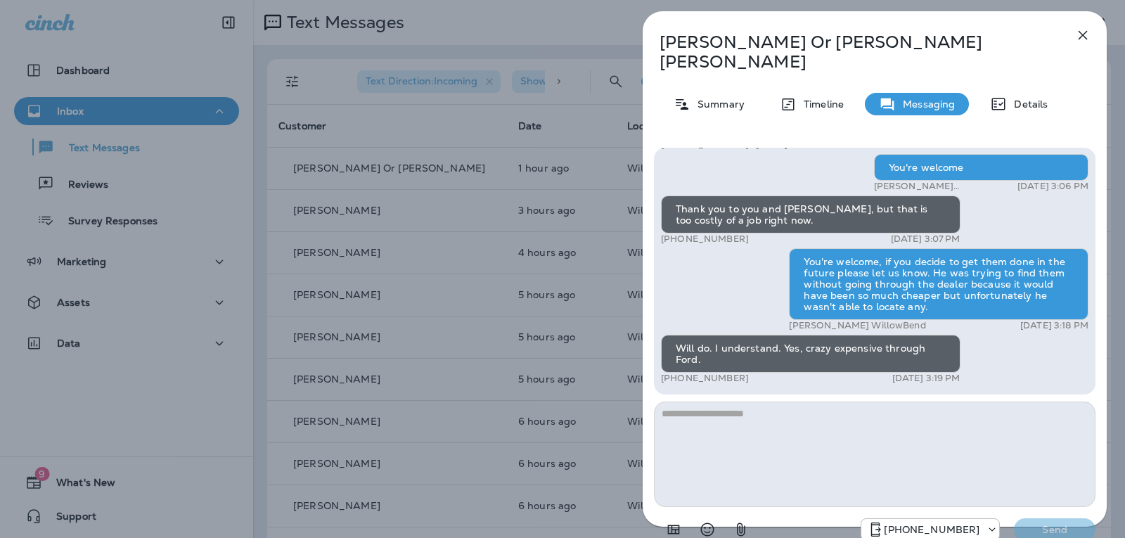
click at [726, 401] on textarea at bounding box center [874, 453] width 441 height 105
type textarea "*"
type textarea "**********"
click at [1047, 531] on div "Hello [PERSON_NAME] Or [PERSON_NAME], This is Willow Bend Automotive with a fri…" at bounding box center [874, 345] width 464 height 418
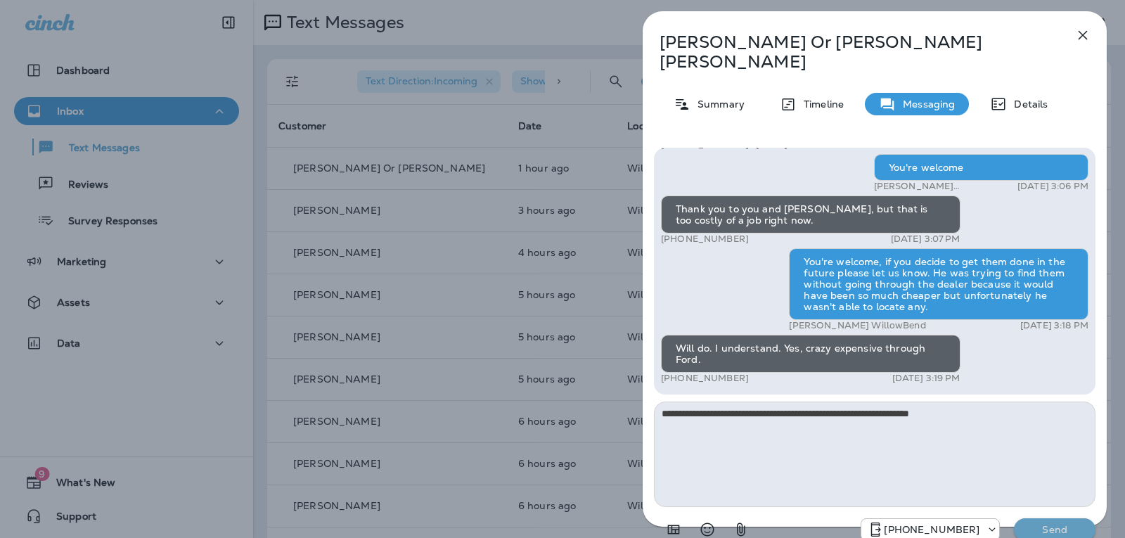
click at [1052, 523] on p "Send" at bounding box center [1054, 529] width 59 height 13
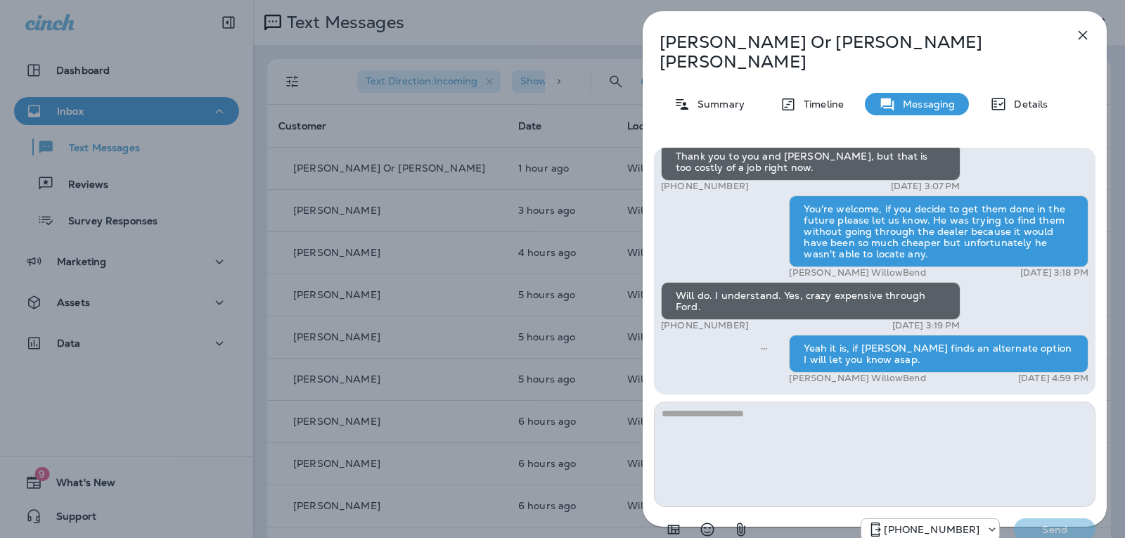
click at [1082, 32] on icon "button" at bounding box center [1082, 35] width 17 height 17
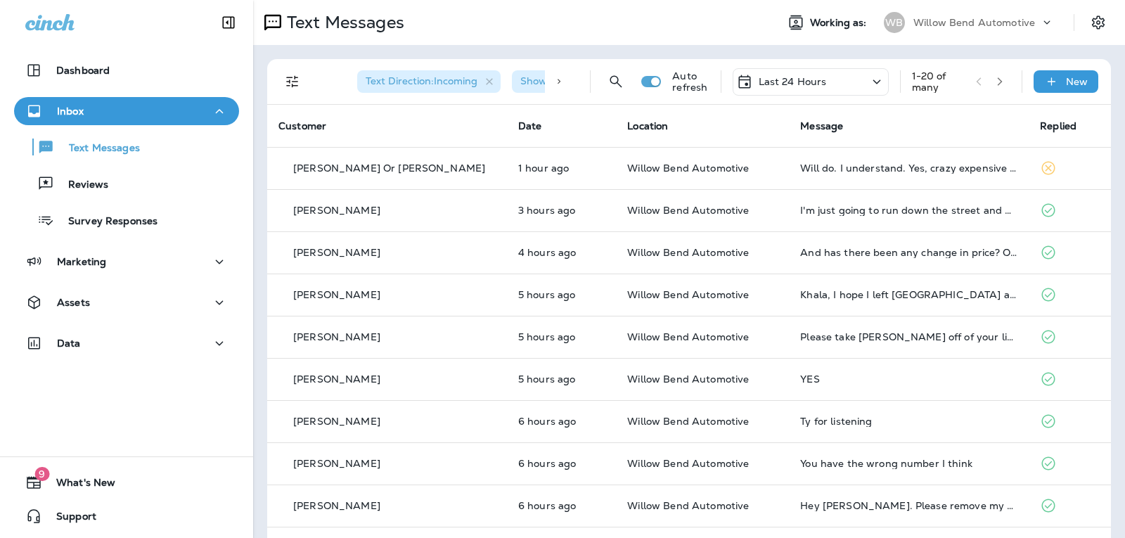
click at [832, 80] on div "Last 24 Hours" at bounding box center [810, 81] width 156 height 27
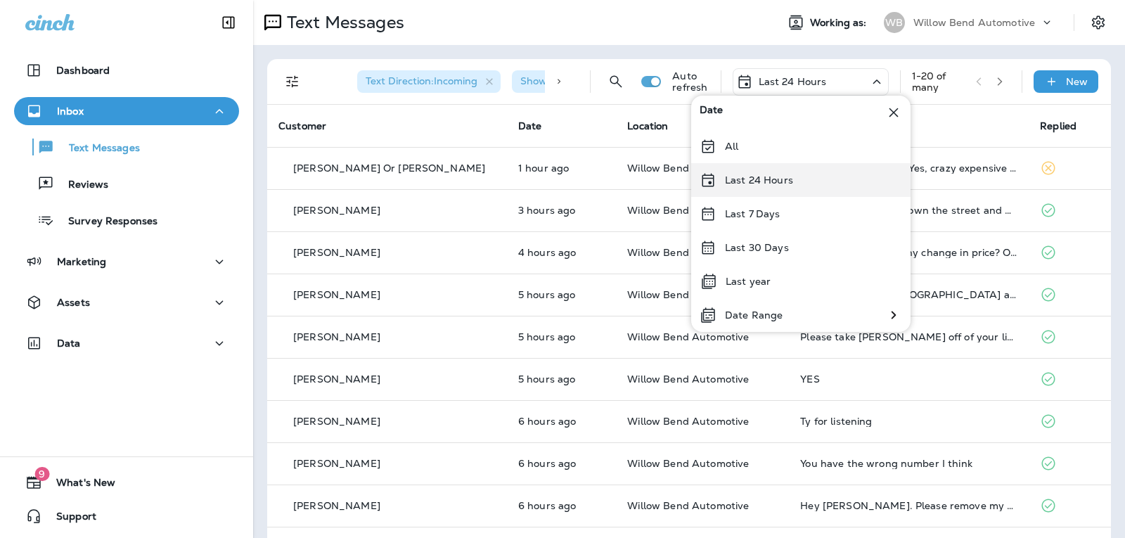
click at [798, 183] on div "Last 24 Hours" at bounding box center [800, 180] width 219 height 34
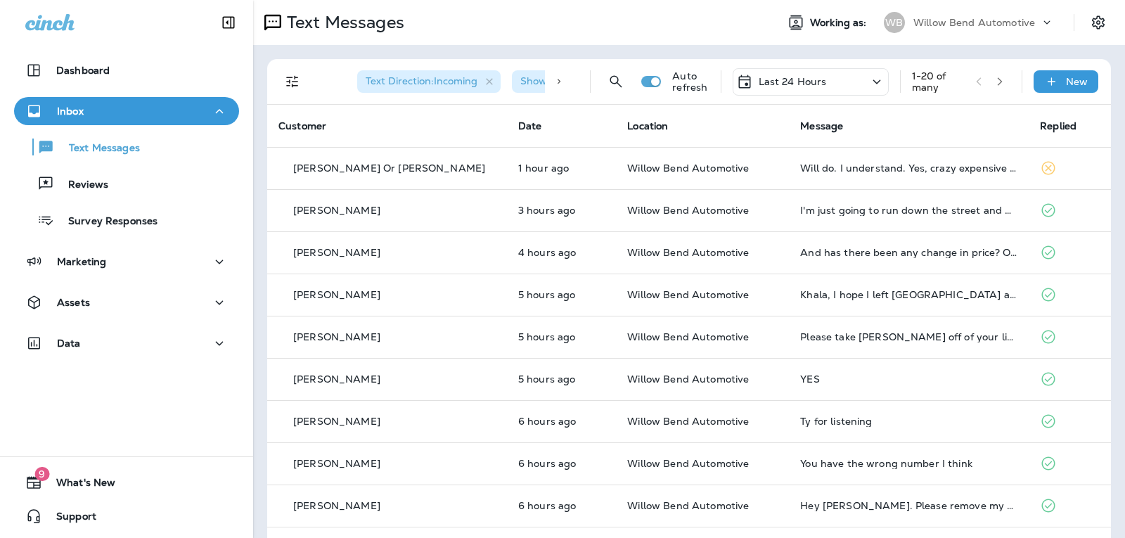
click at [780, 77] on p "Last 24 Hours" at bounding box center [792, 81] width 68 height 11
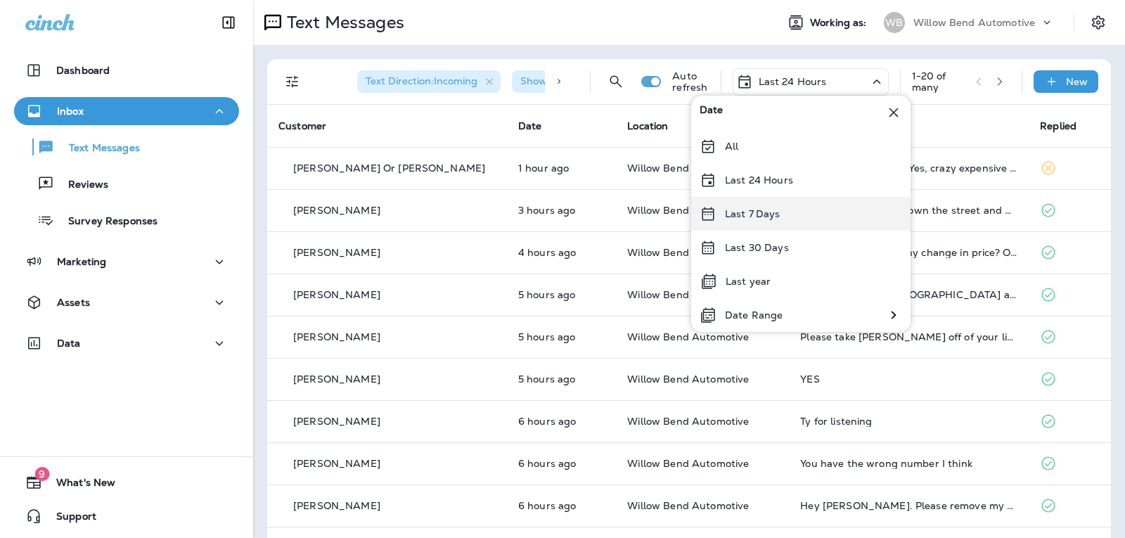
click at [777, 213] on p "Last 7 Days" at bounding box center [753, 213] width 56 height 11
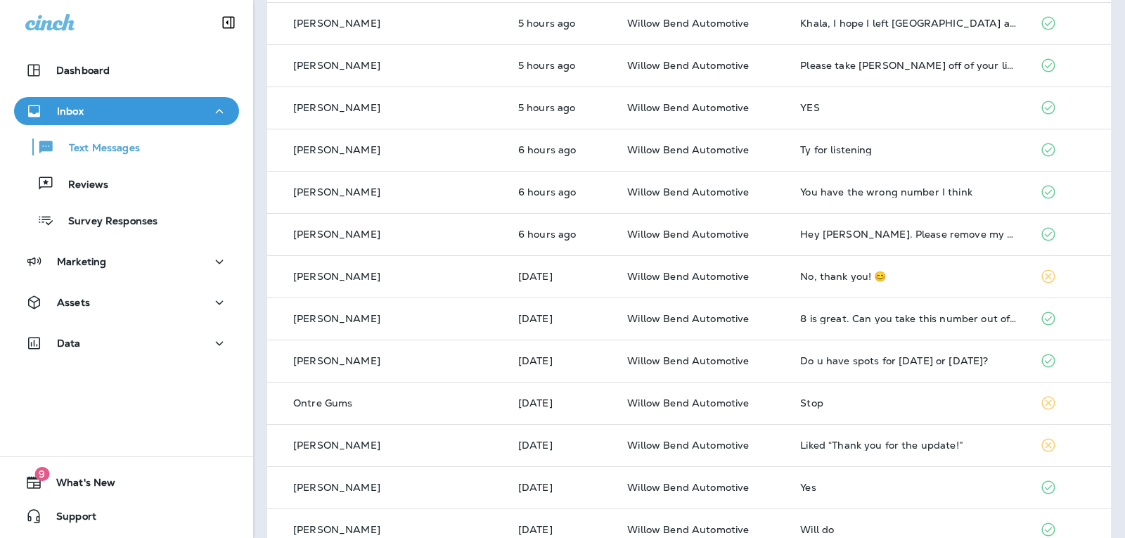
scroll to position [46, 0]
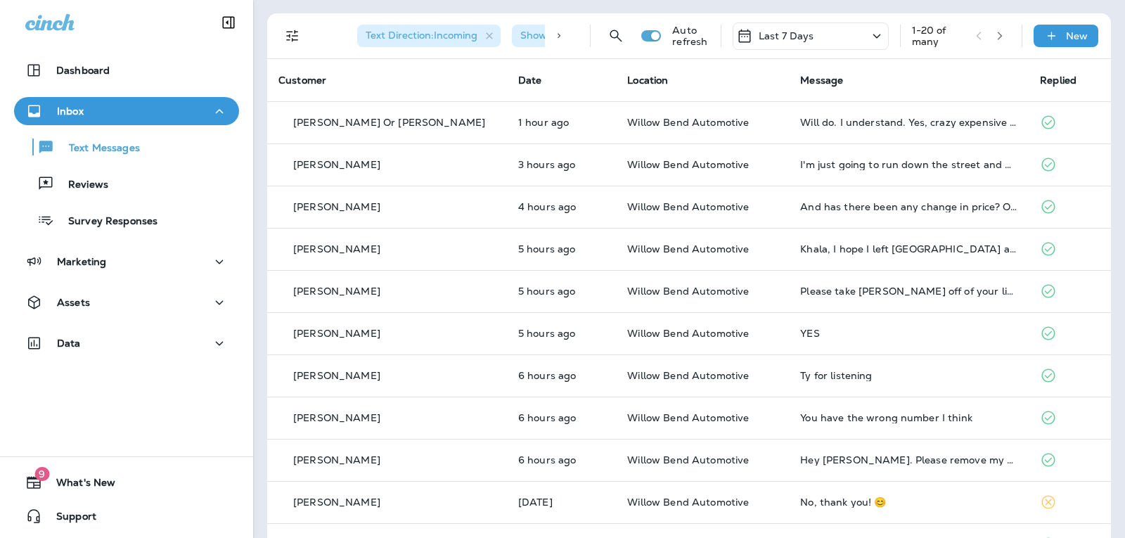
click at [789, 34] on p "Last 7 Days" at bounding box center [786, 35] width 56 height 11
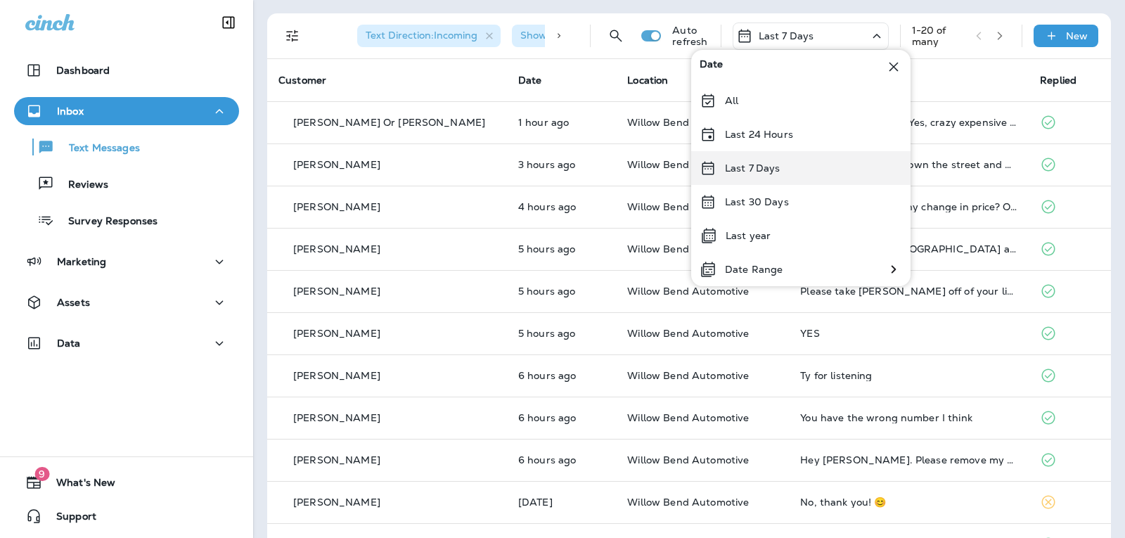
click at [787, 168] on div "Last 7 Days" at bounding box center [800, 168] width 219 height 34
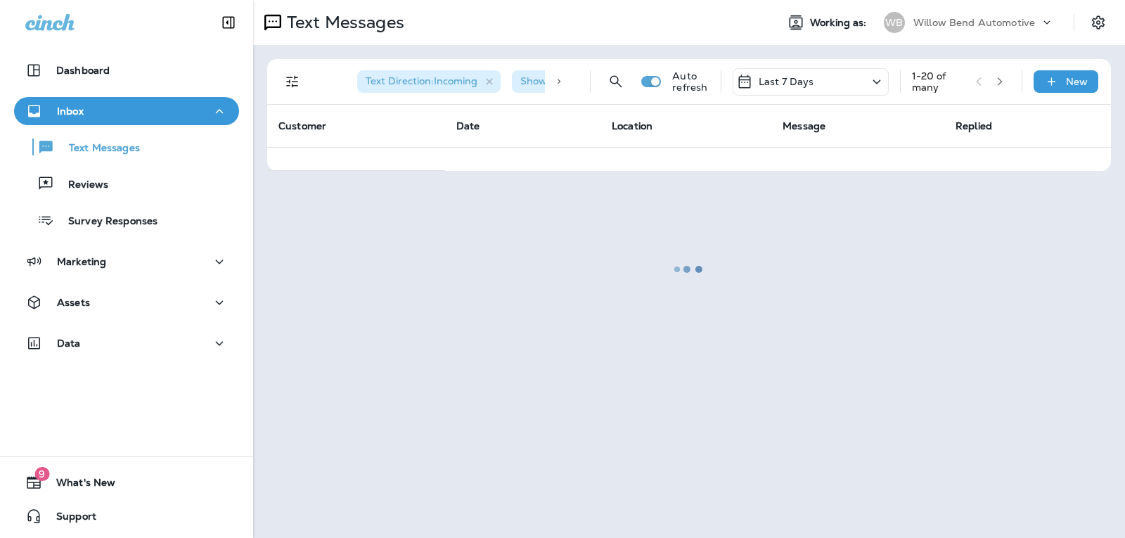
scroll to position [0, 0]
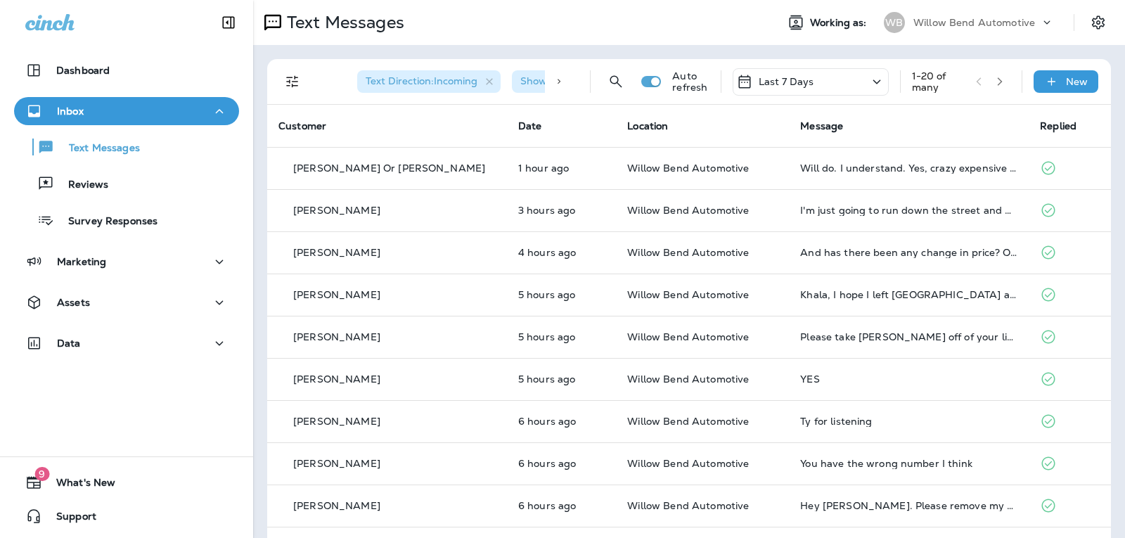
click at [812, 79] on div "Last 7 Days" at bounding box center [810, 81] width 156 height 27
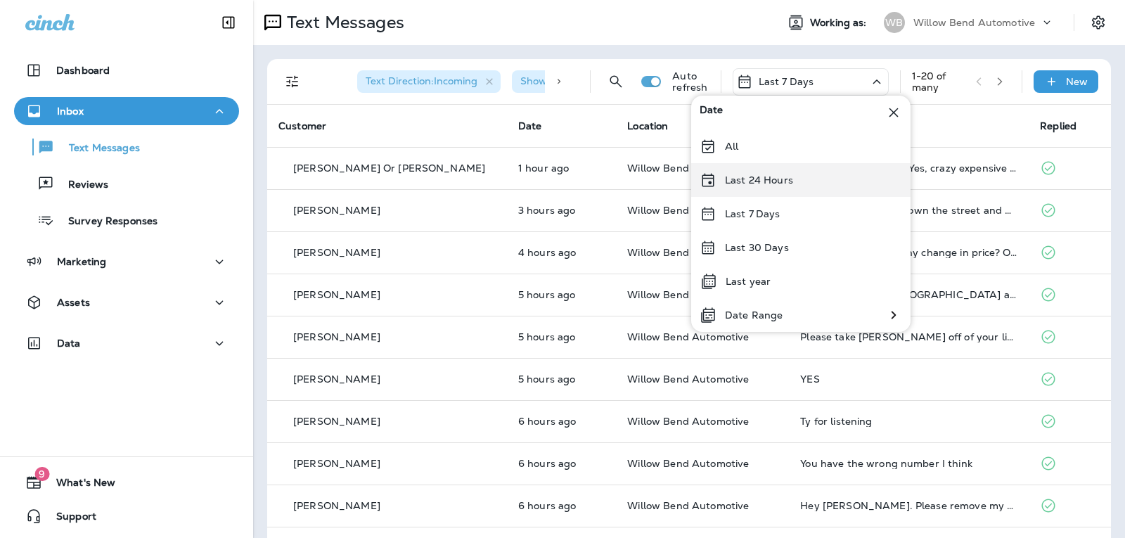
click at [816, 168] on div "Last 24 Hours" at bounding box center [800, 180] width 219 height 34
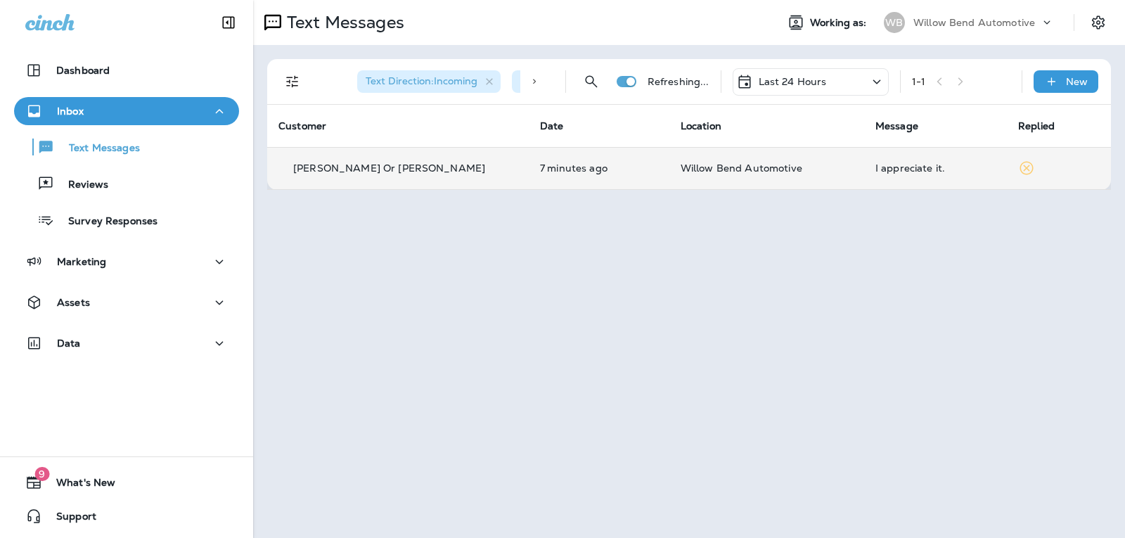
click at [886, 172] on div "I appreciate it." at bounding box center [935, 167] width 120 height 11
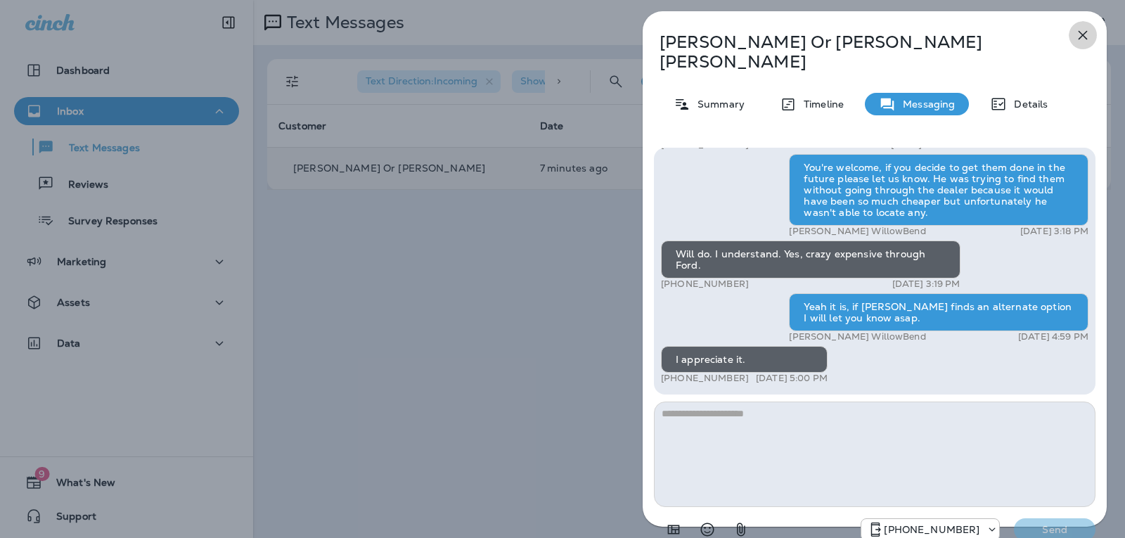
click at [1078, 32] on icon "button" at bounding box center [1082, 35] width 17 height 17
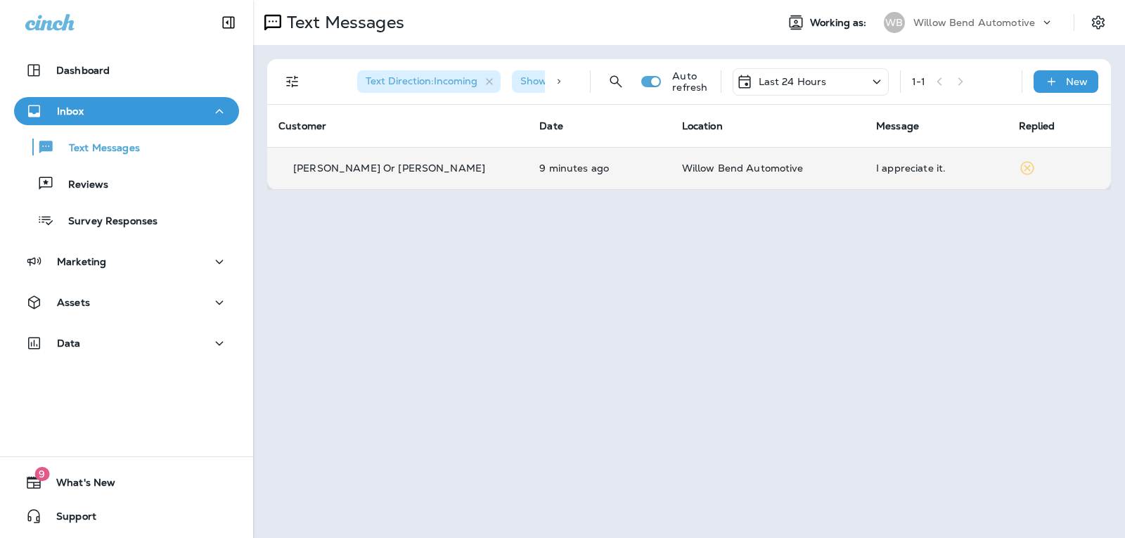
click at [825, 82] on p "Last 24 Hours" at bounding box center [792, 81] width 68 height 11
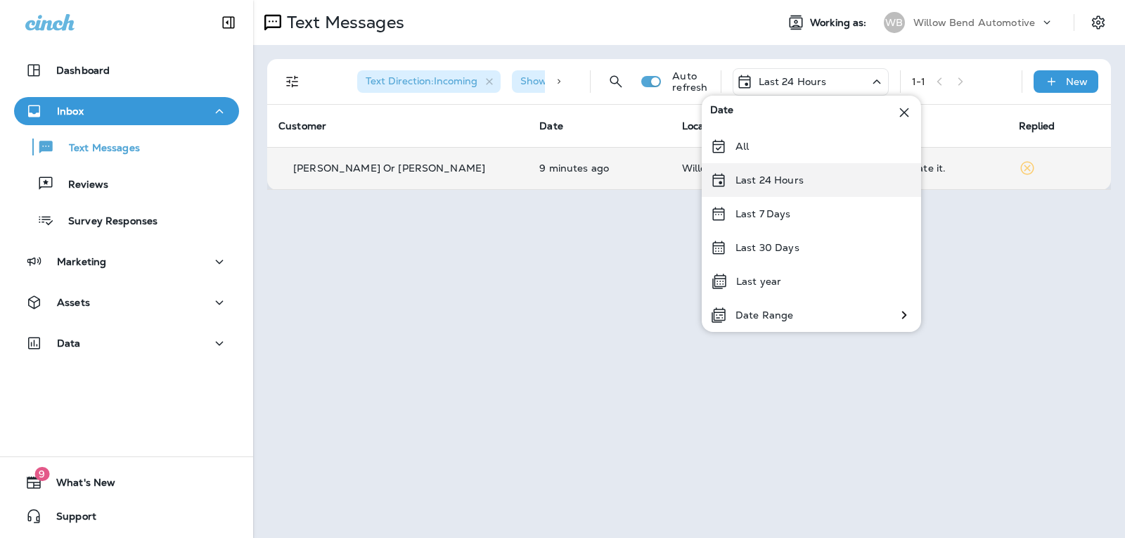
click at [787, 179] on p "Last 24 Hours" at bounding box center [769, 179] width 68 height 11
